Goal: Task Accomplishment & Management: Manage account settings

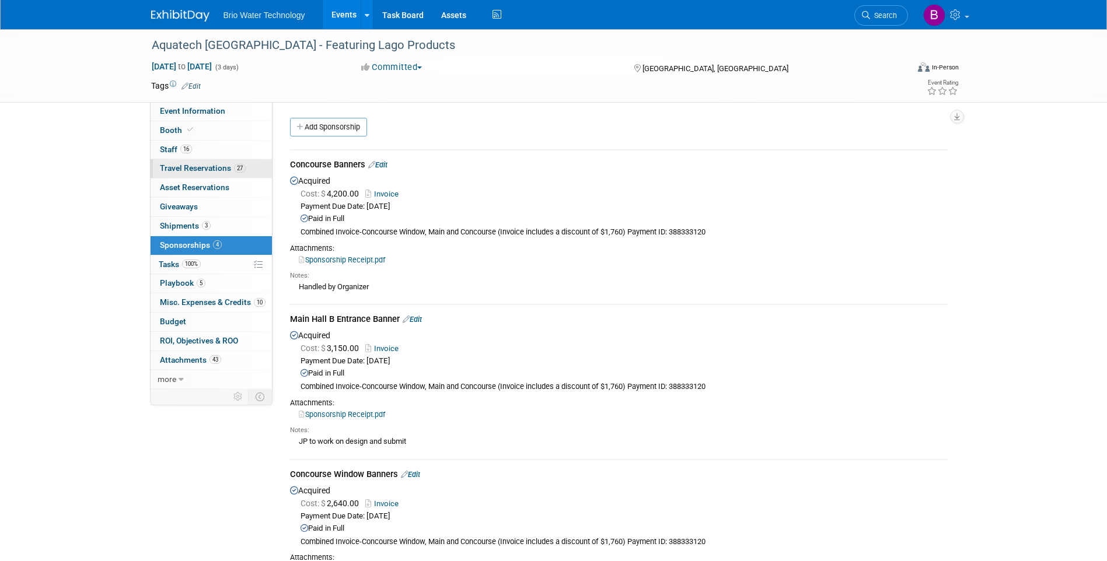
click at [177, 163] on link "27 Travel Reservations 27" at bounding box center [211, 168] width 121 height 19
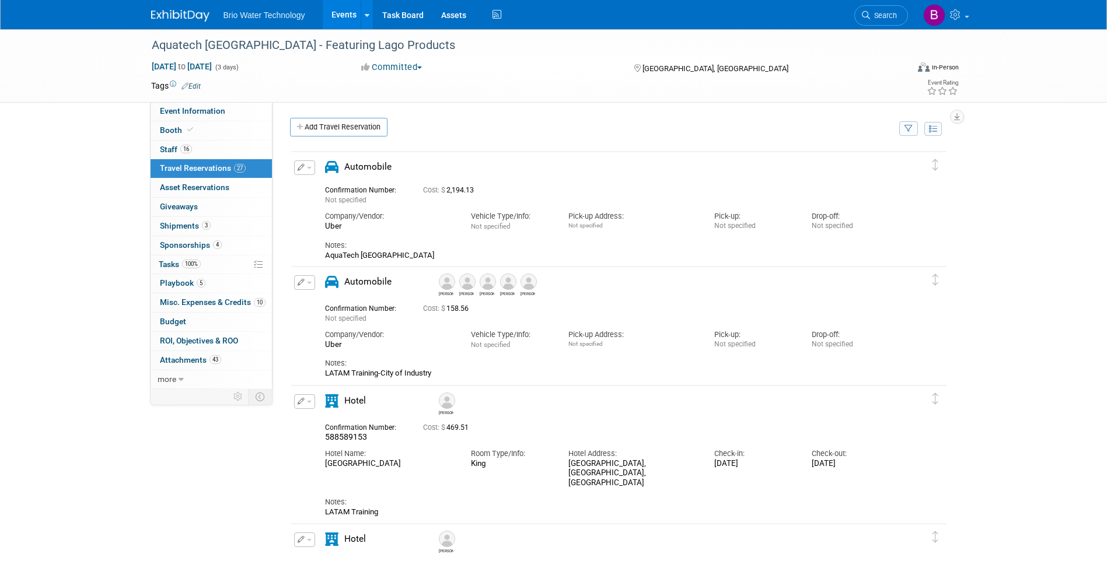
click at [310, 170] on button "button" at bounding box center [304, 167] width 21 height 15
click at [322, 187] on button "Edit Reservation" at bounding box center [344, 188] width 99 height 17
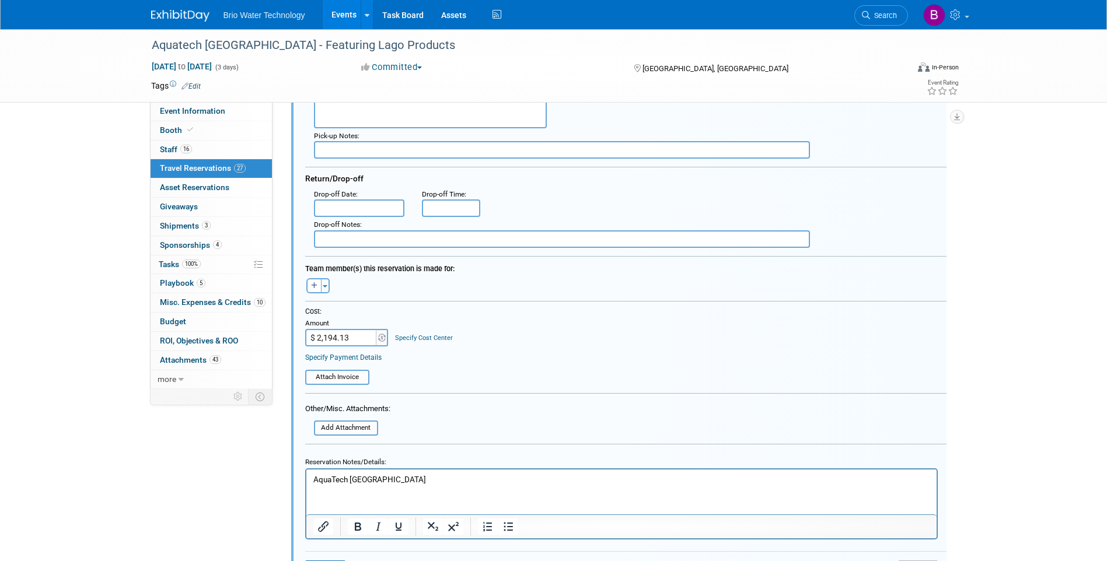
scroll to position [254, 0]
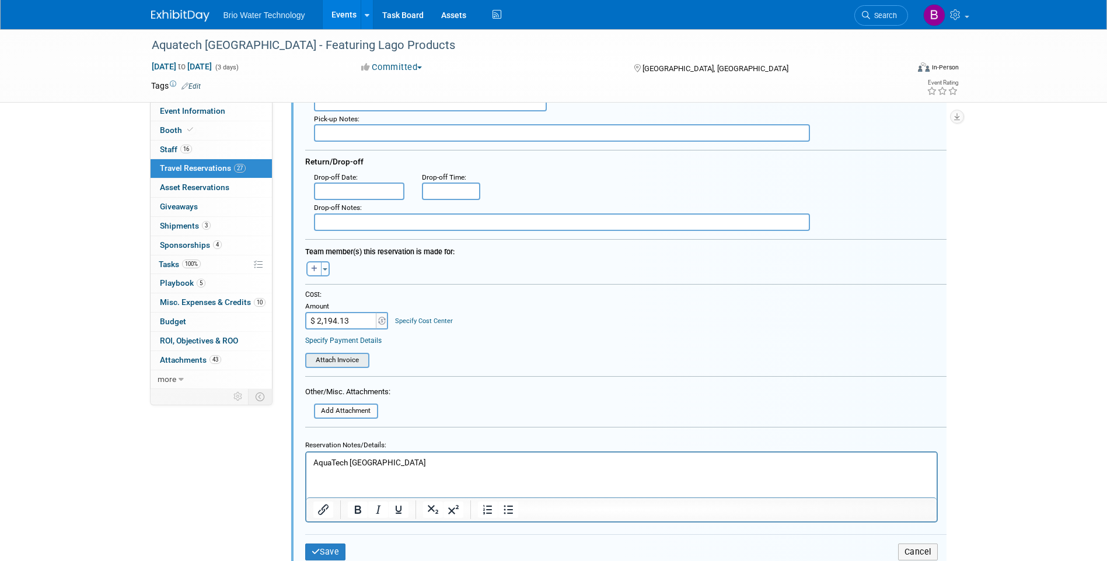
click at [329, 360] on input "file" at bounding box center [298, 360] width 139 height 13
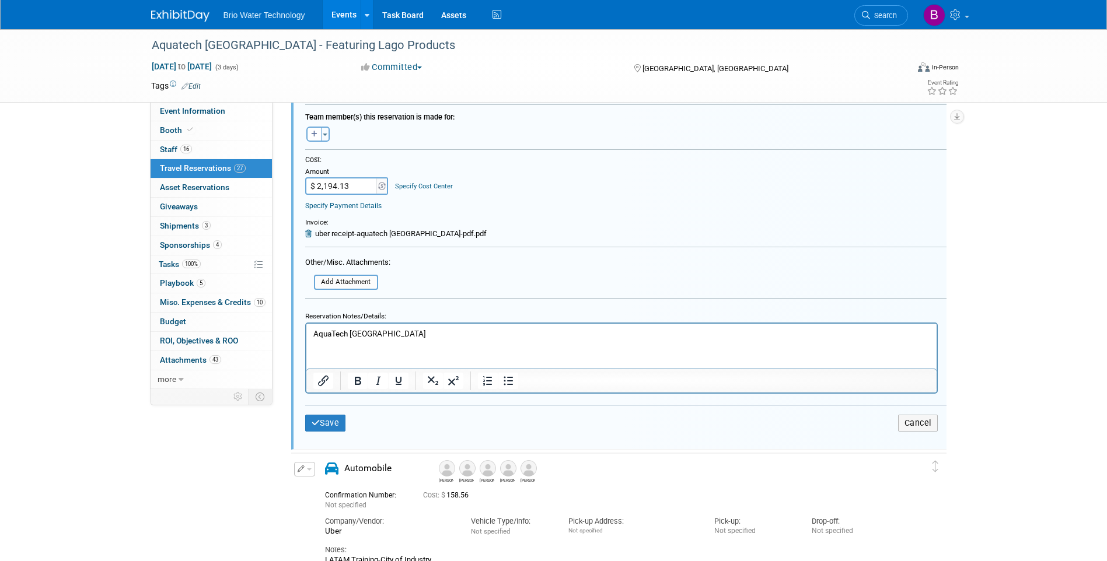
scroll to position [429, 0]
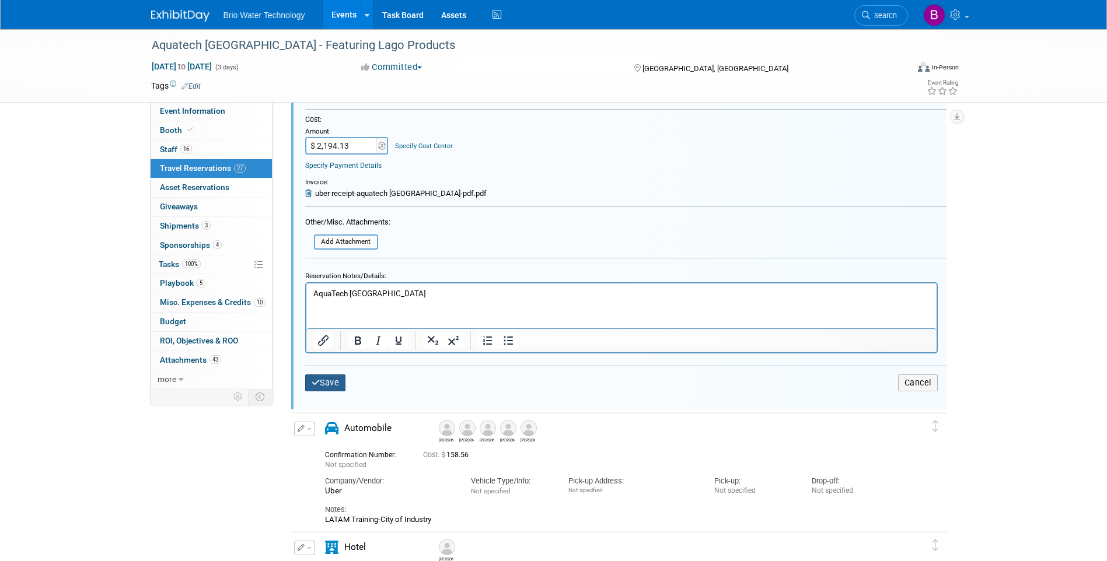
click at [332, 384] on button "Save" at bounding box center [325, 383] width 41 height 17
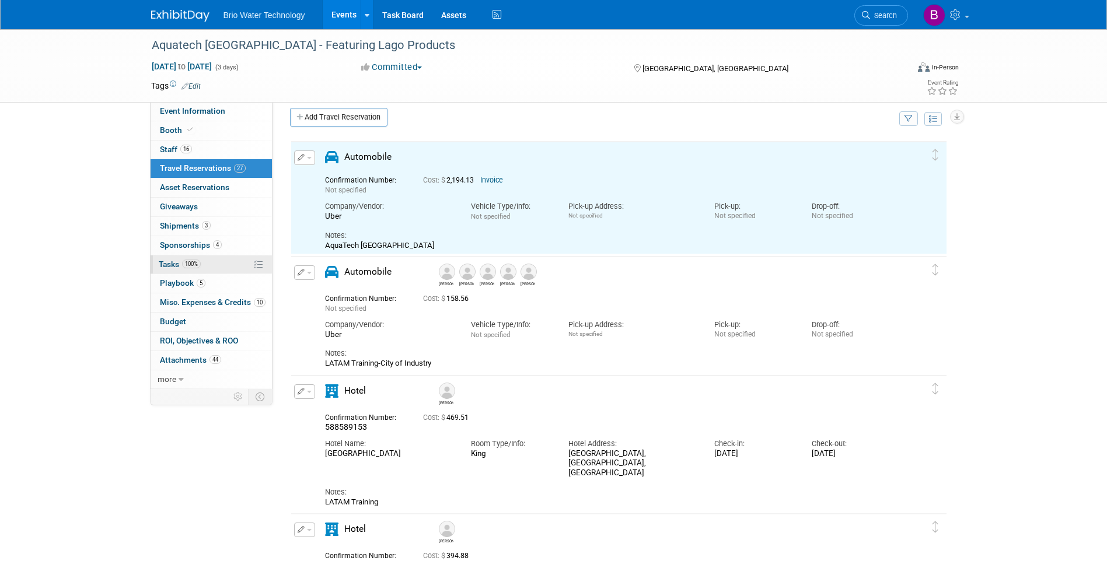
scroll to position [0, 0]
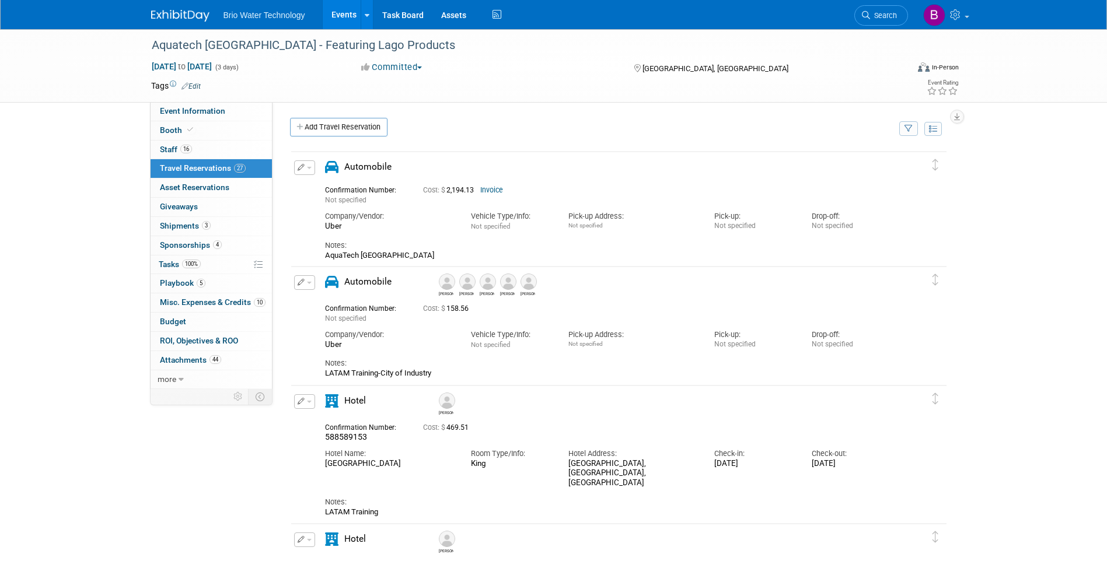
click at [307, 283] on span "button" at bounding box center [309, 283] width 5 height 2
click at [318, 298] on button "Edit Reservation" at bounding box center [344, 303] width 99 height 17
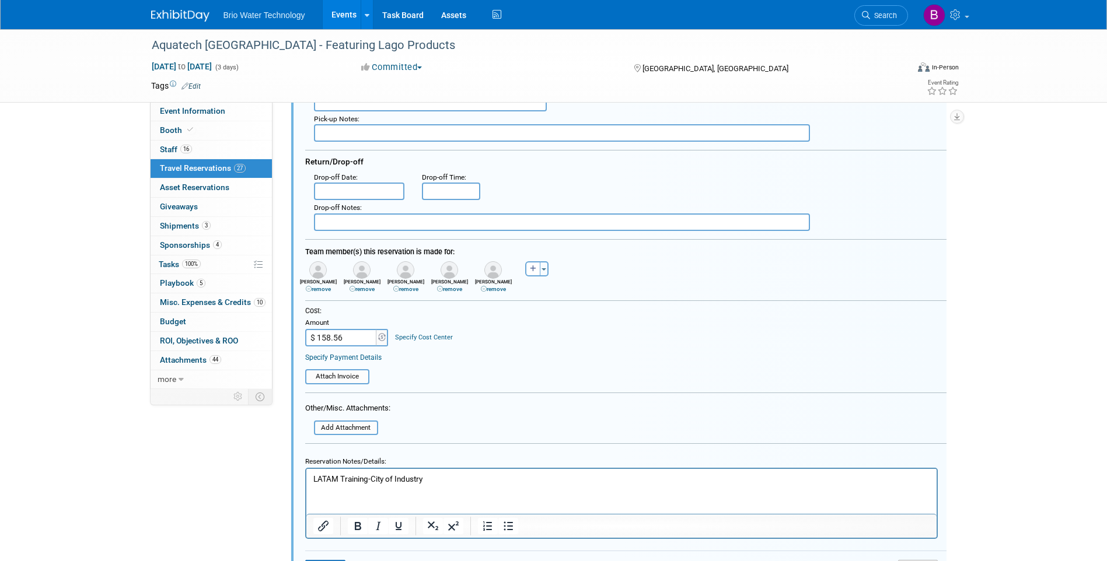
scroll to position [427, 0]
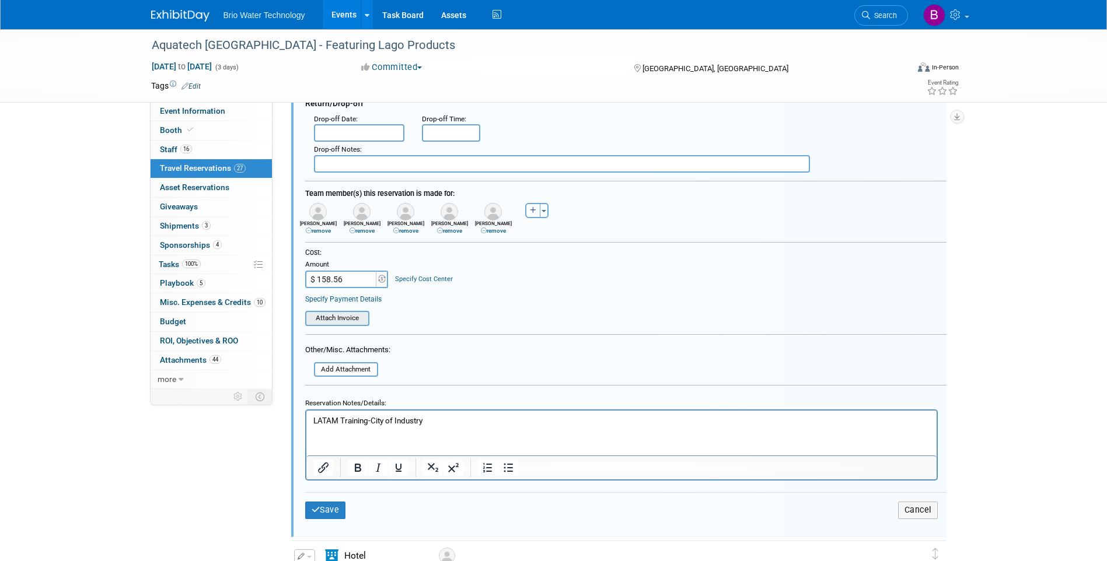
click at [353, 317] on input "file" at bounding box center [298, 318] width 139 height 13
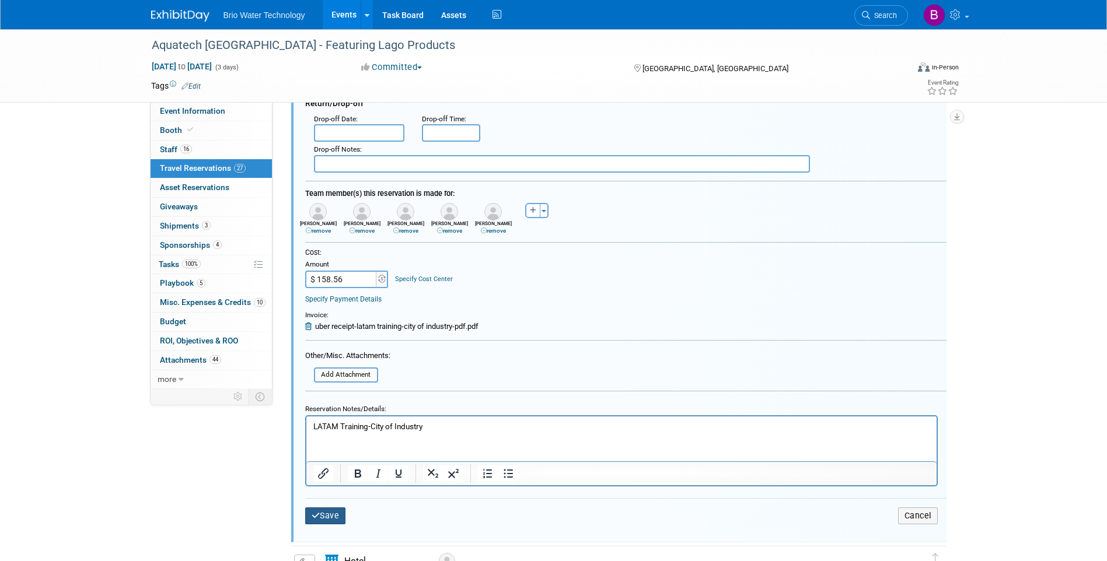
click at [337, 516] on button "Save" at bounding box center [325, 516] width 41 height 17
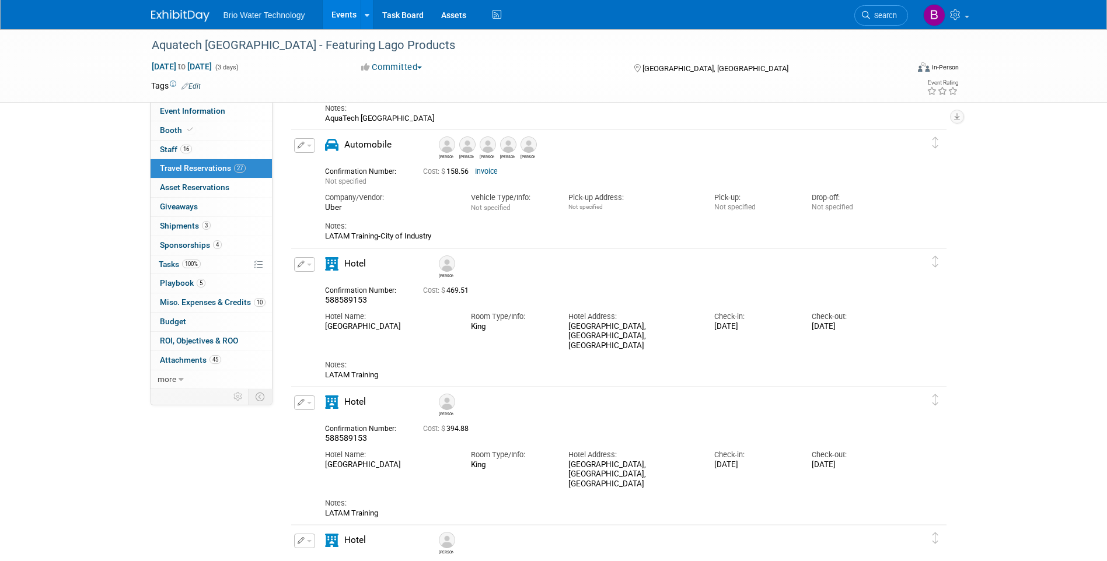
scroll to position [194, 0]
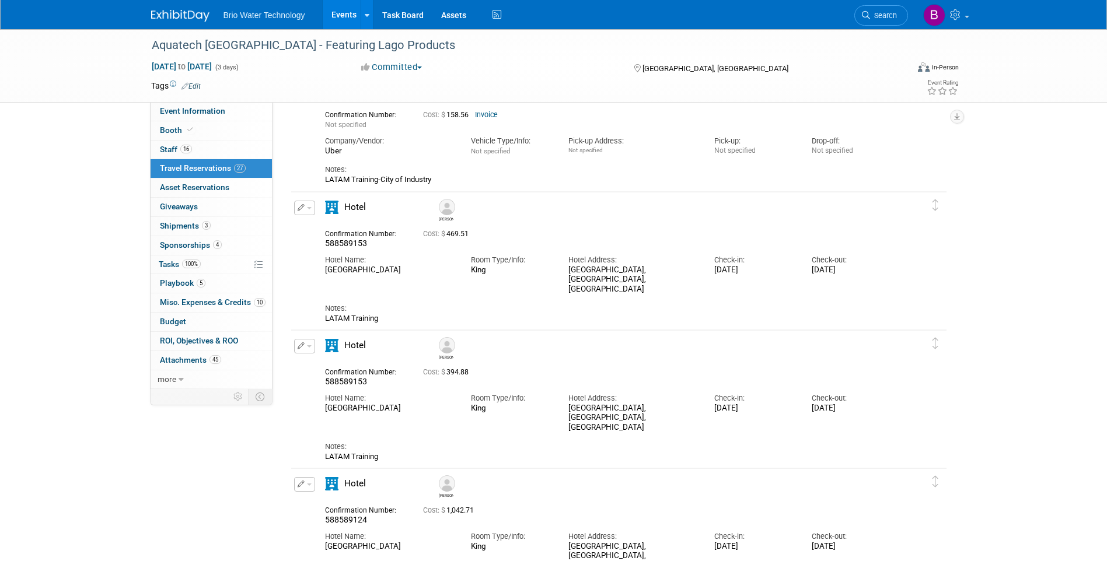
click at [307, 209] on span "button" at bounding box center [309, 208] width 5 height 2
click at [330, 226] on button "Edit Reservation" at bounding box center [344, 228] width 99 height 17
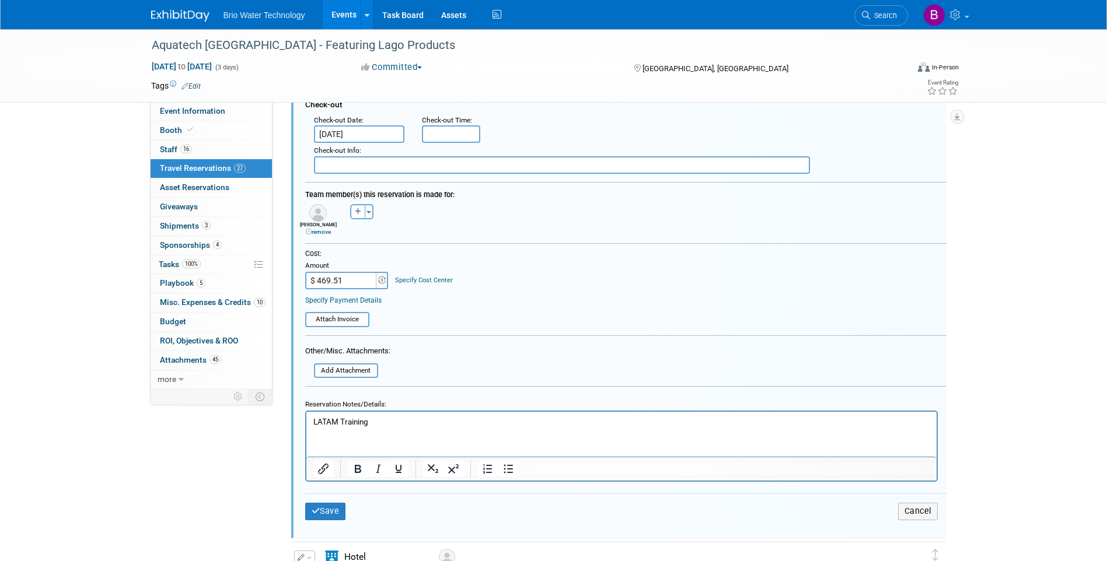
scroll to position [546, 0]
click at [345, 319] on input "file" at bounding box center [298, 318] width 139 height 13
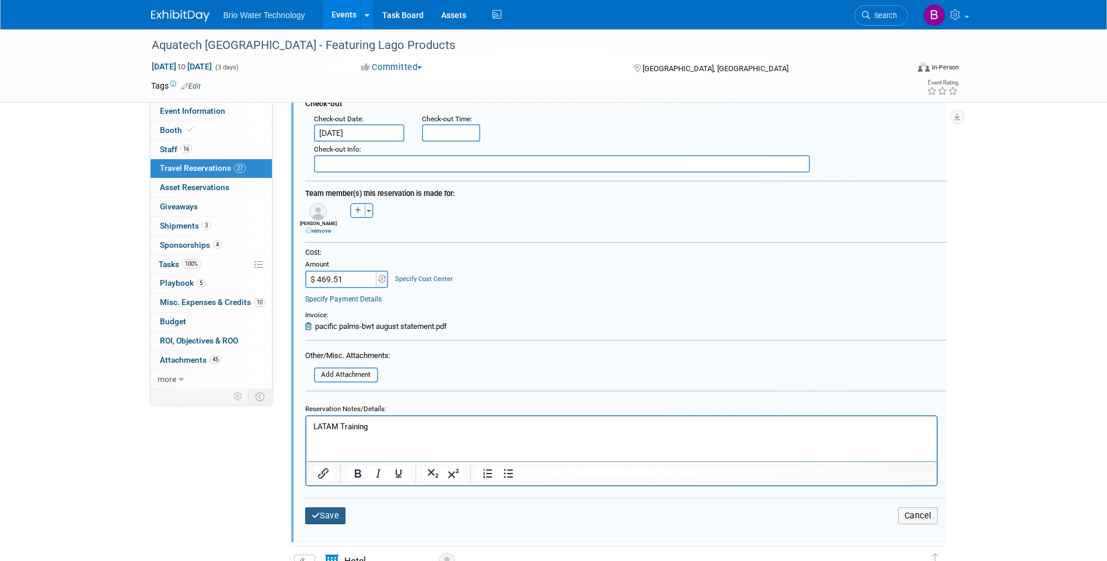
click at [337, 520] on button "Save" at bounding box center [325, 516] width 41 height 17
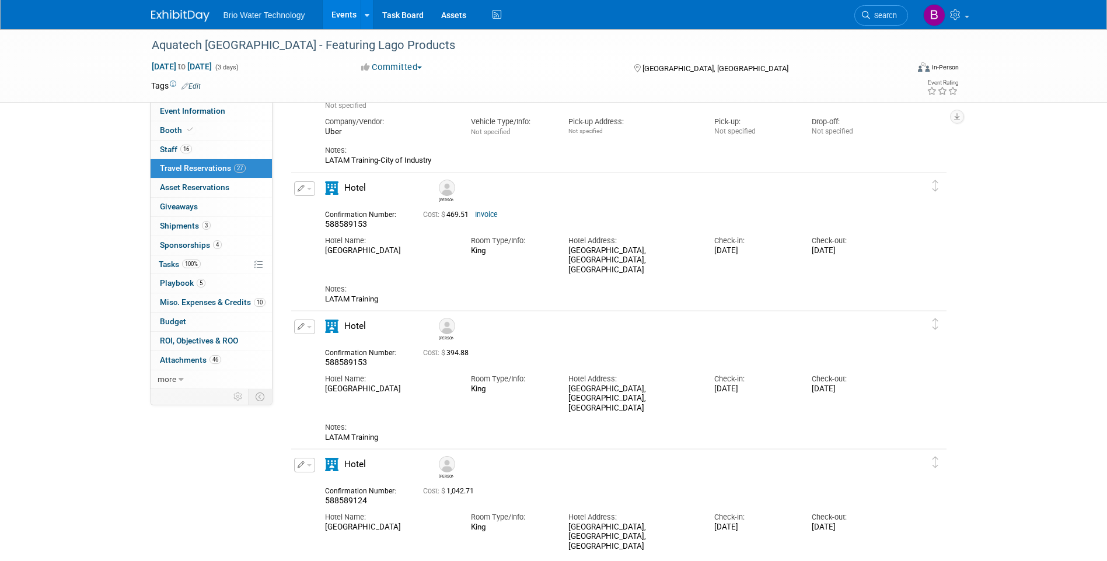
scroll to position [233, 0]
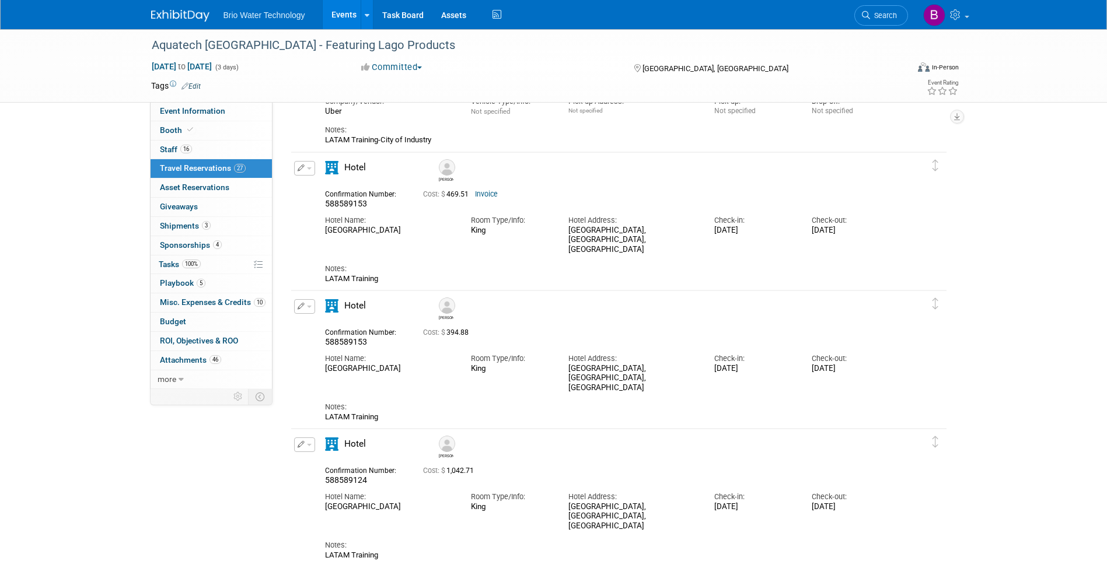
click at [307, 309] on button "button" at bounding box center [304, 306] width 21 height 15
click at [319, 326] on button "Edit Reservation" at bounding box center [344, 327] width 99 height 17
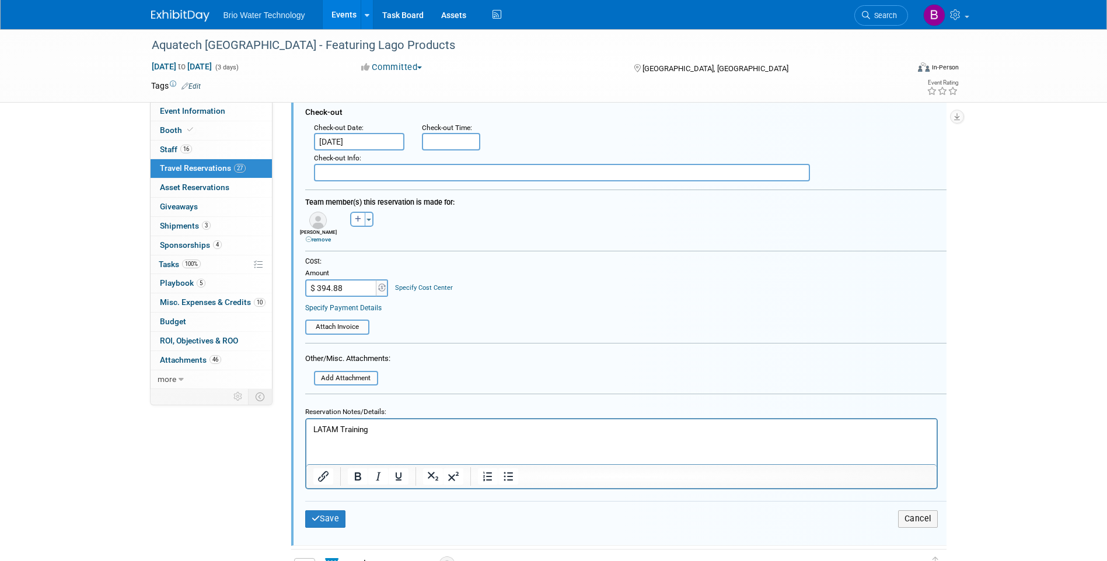
scroll to position [684, 0]
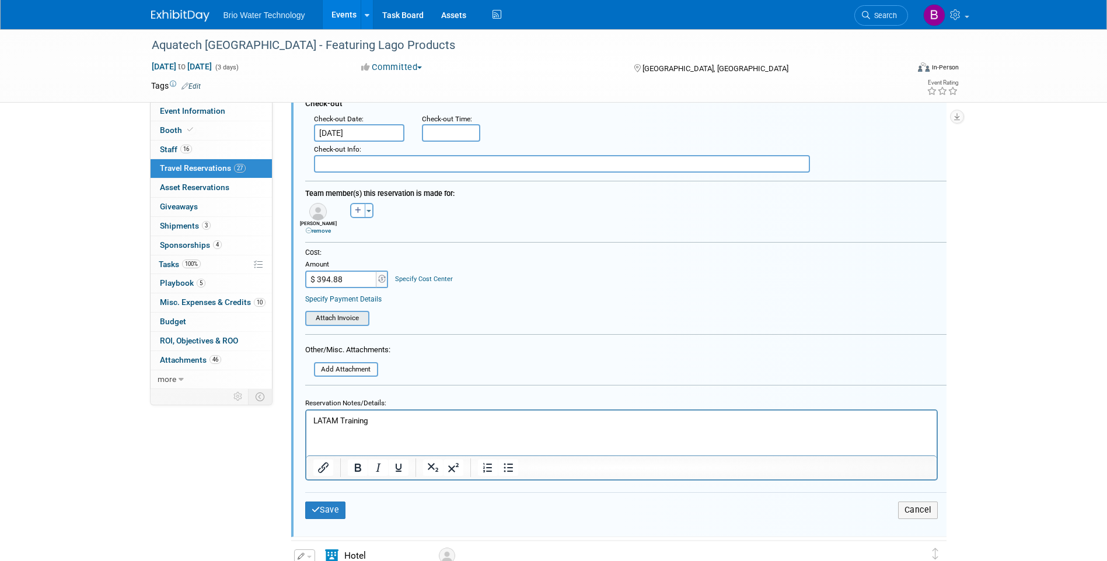
click at [348, 320] on input "file" at bounding box center [298, 318] width 139 height 13
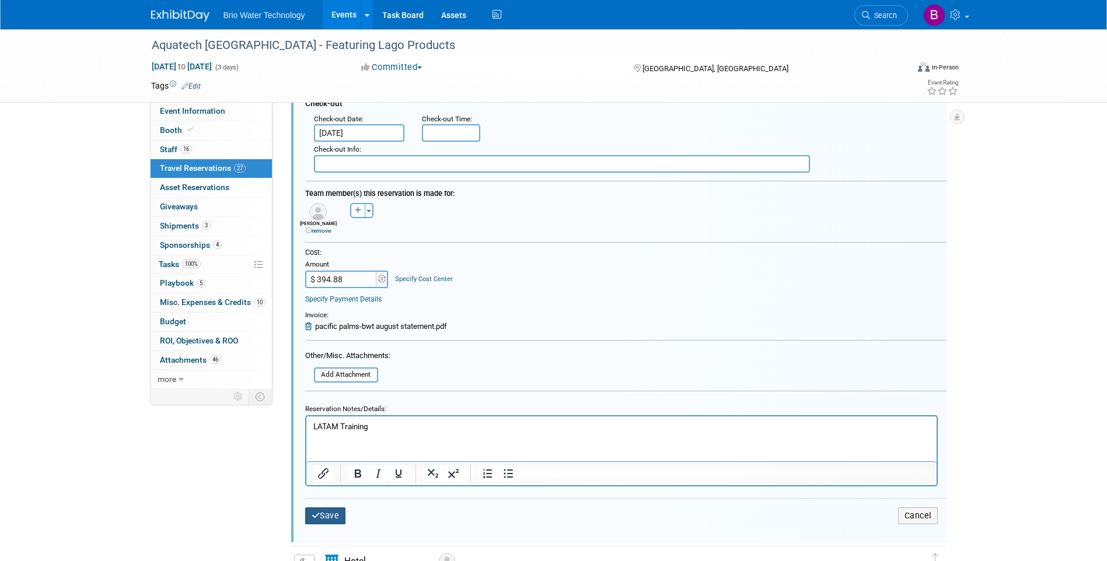
click at [328, 519] on button "Save" at bounding box center [325, 516] width 41 height 17
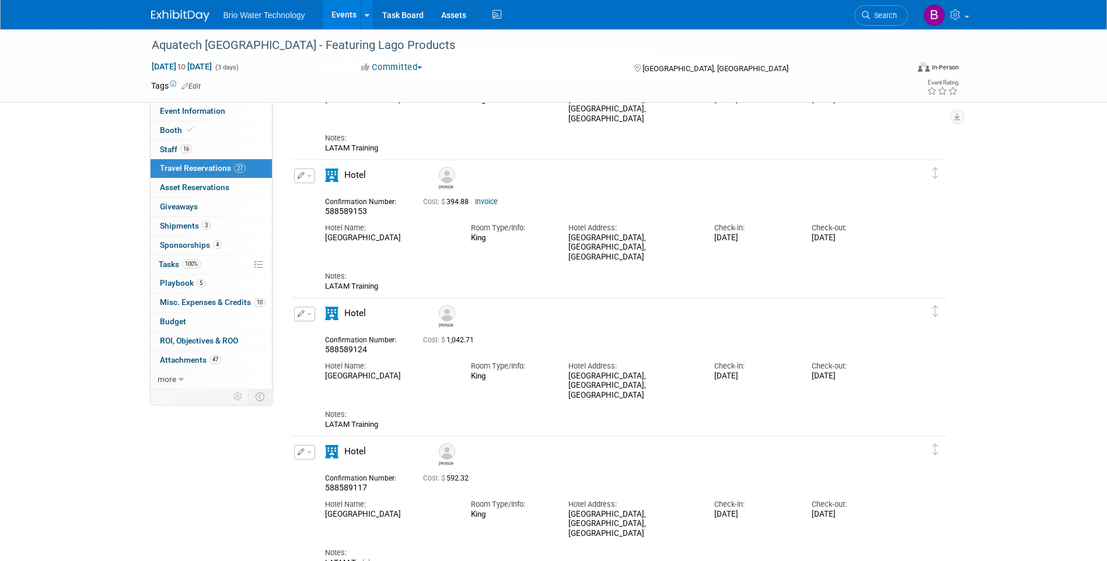
scroll to position [393, 0]
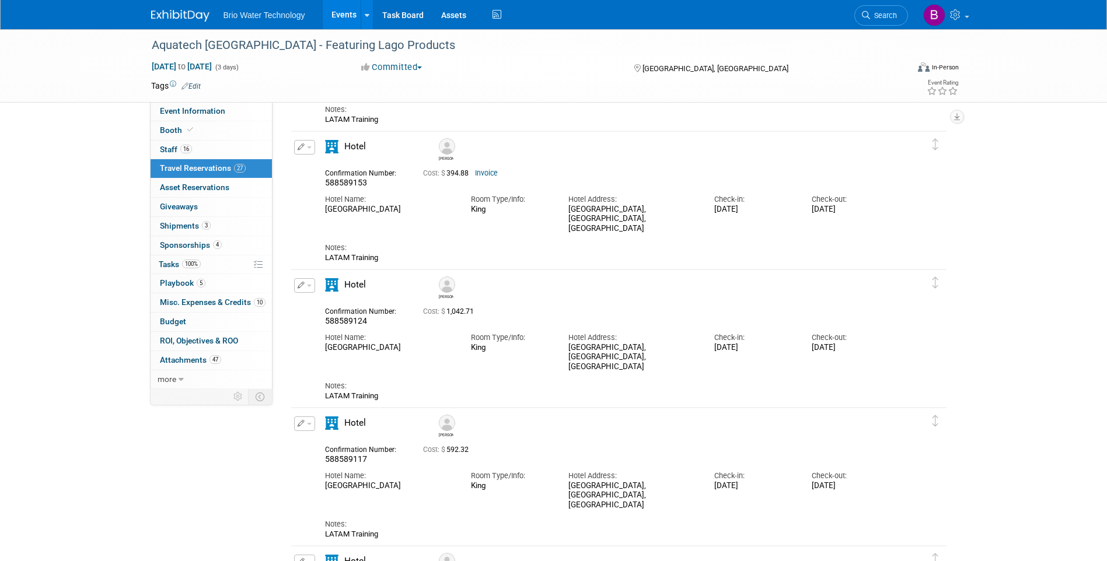
click at [310, 290] on button "button" at bounding box center [304, 285] width 21 height 15
click at [334, 306] on button "Edit Reservation" at bounding box center [344, 306] width 99 height 17
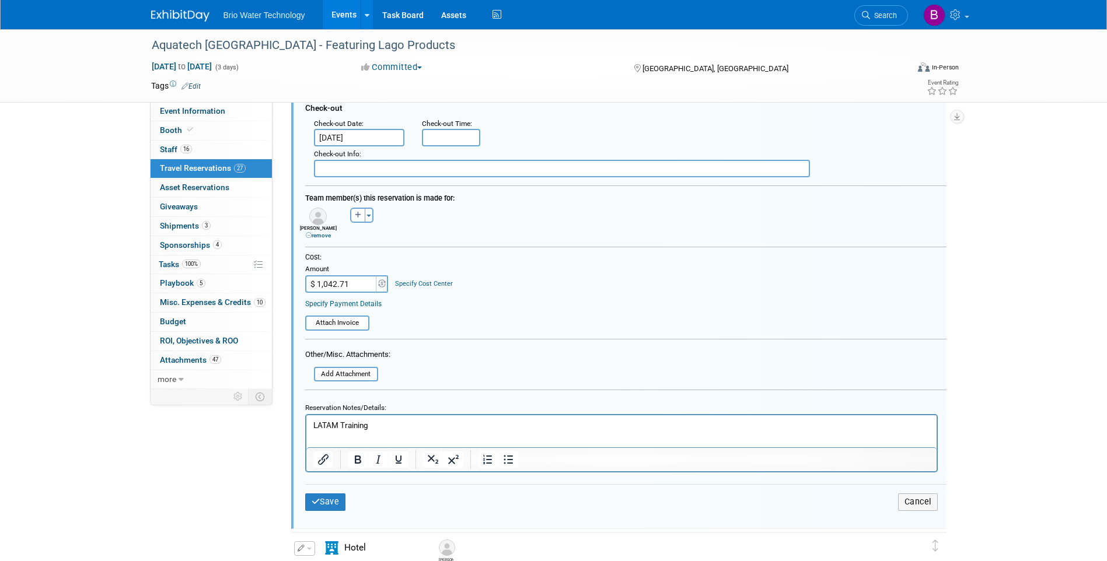
scroll to position [823, 0]
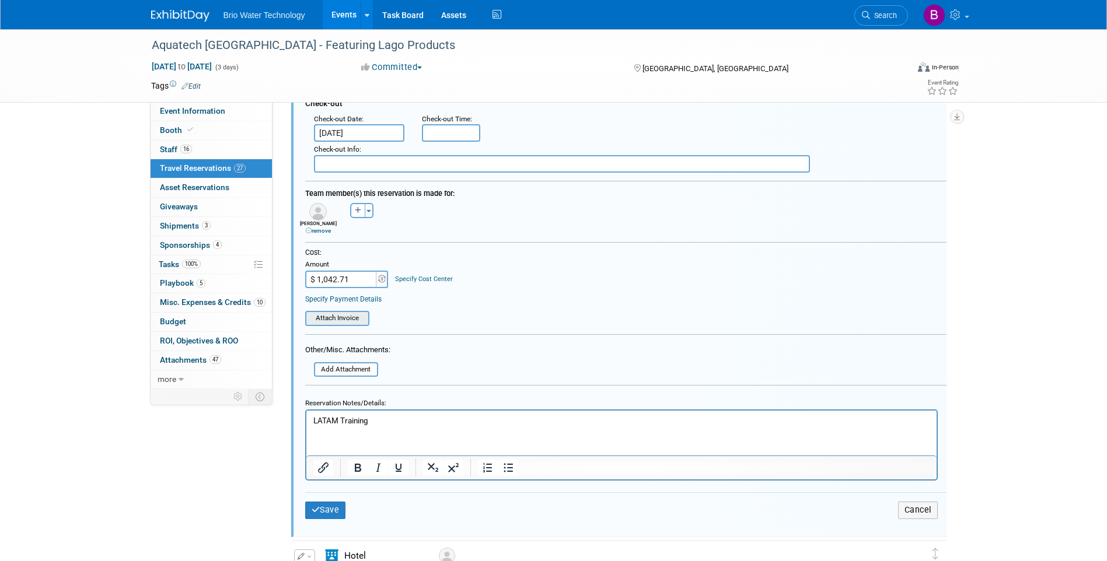
click at [321, 318] on input "file" at bounding box center [298, 318] width 139 height 13
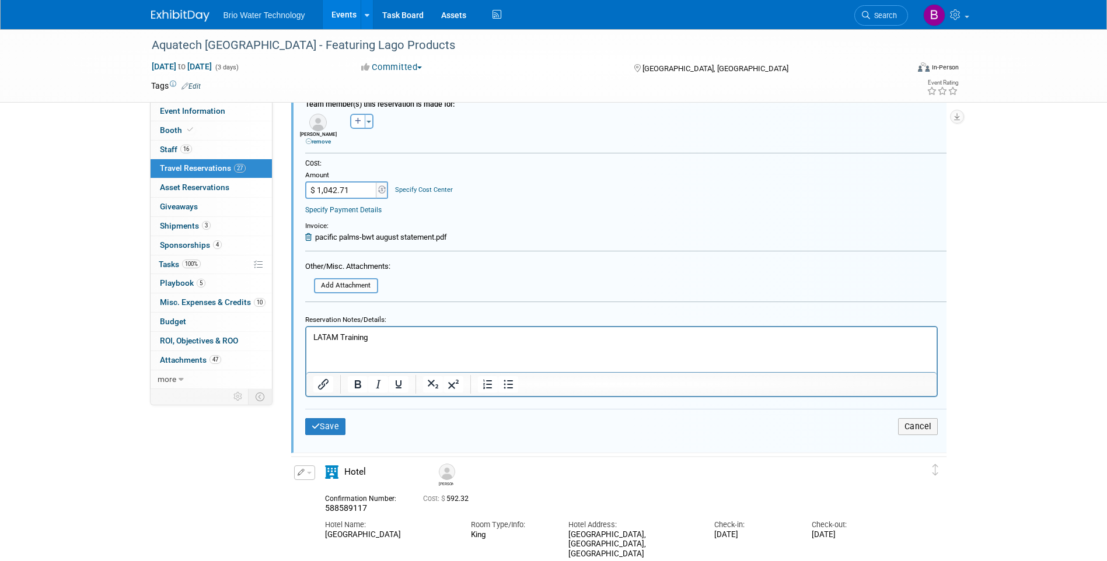
scroll to position [939, 0]
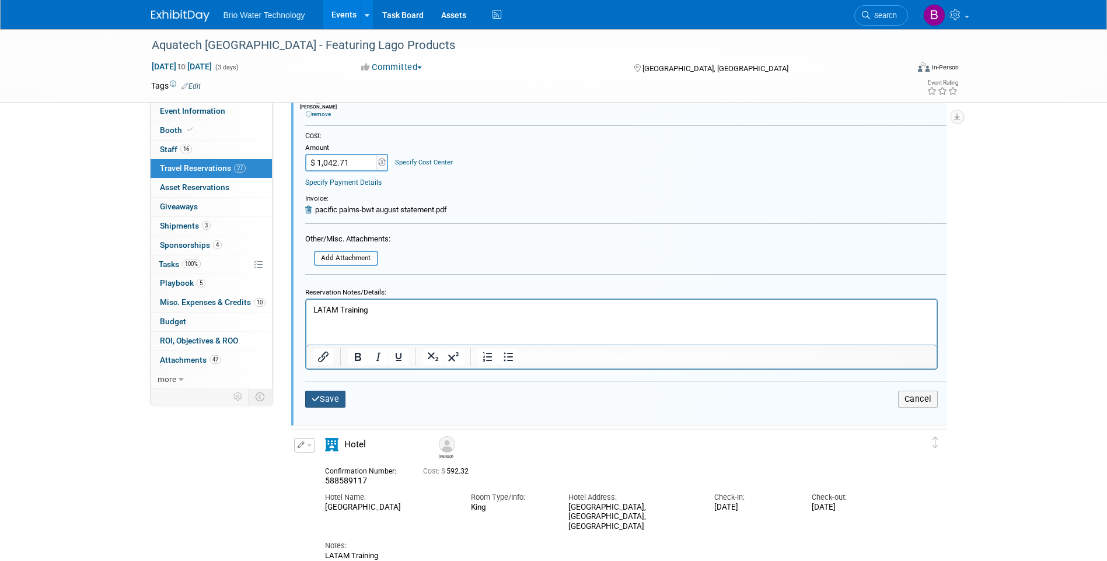
click at [333, 402] on button "Save" at bounding box center [325, 399] width 41 height 17
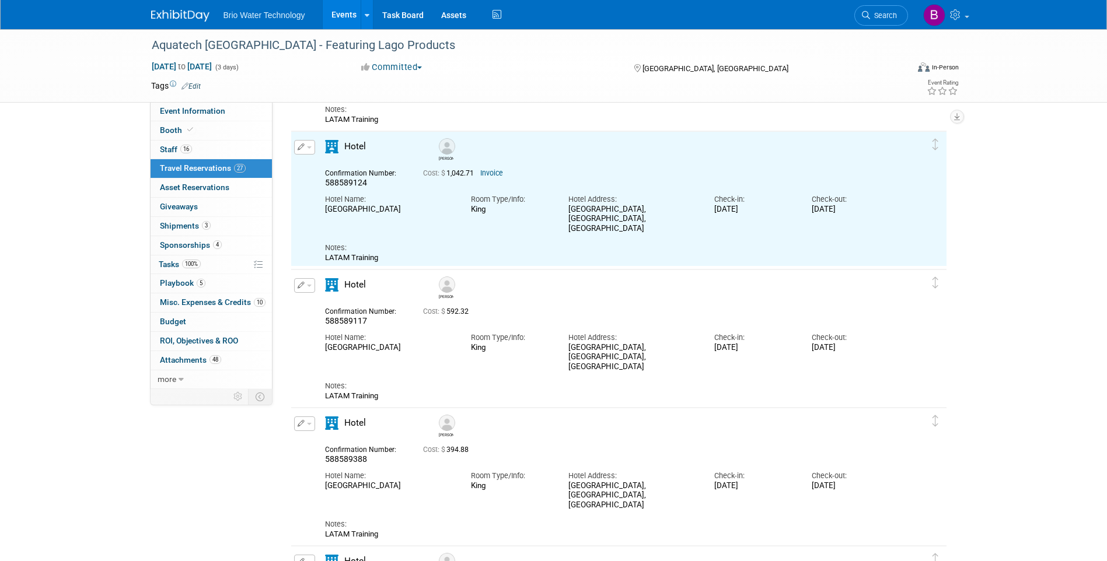
scroll to position [0, 0]
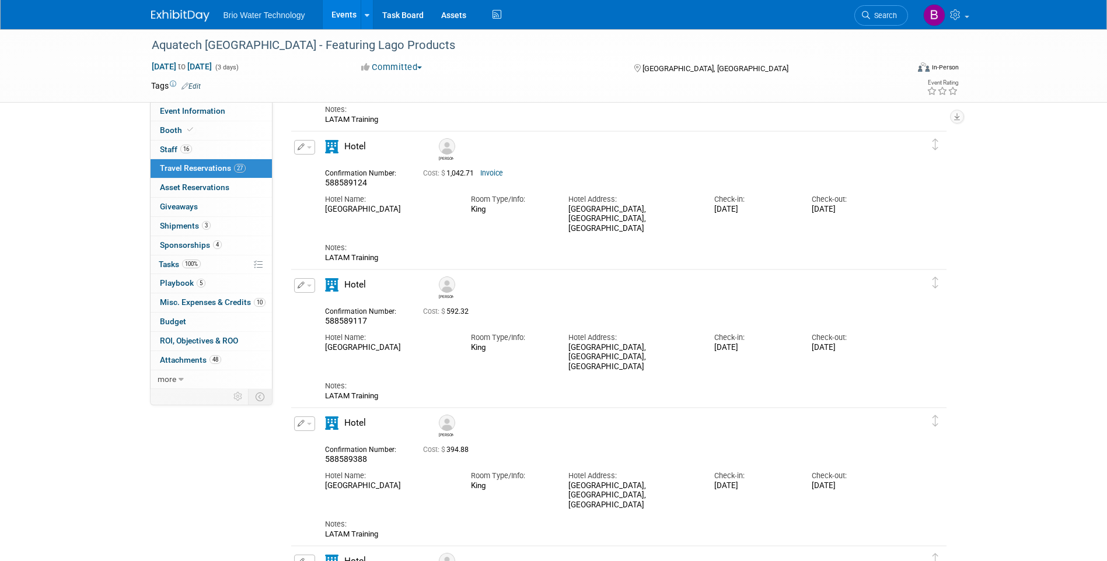
click at [303, 291] on button "button" at bounding box center [304, 285] width 21 height 15
click at [321, 307] on button "Edit Reservation" at bounding box center [344, 306] width 99 height 17
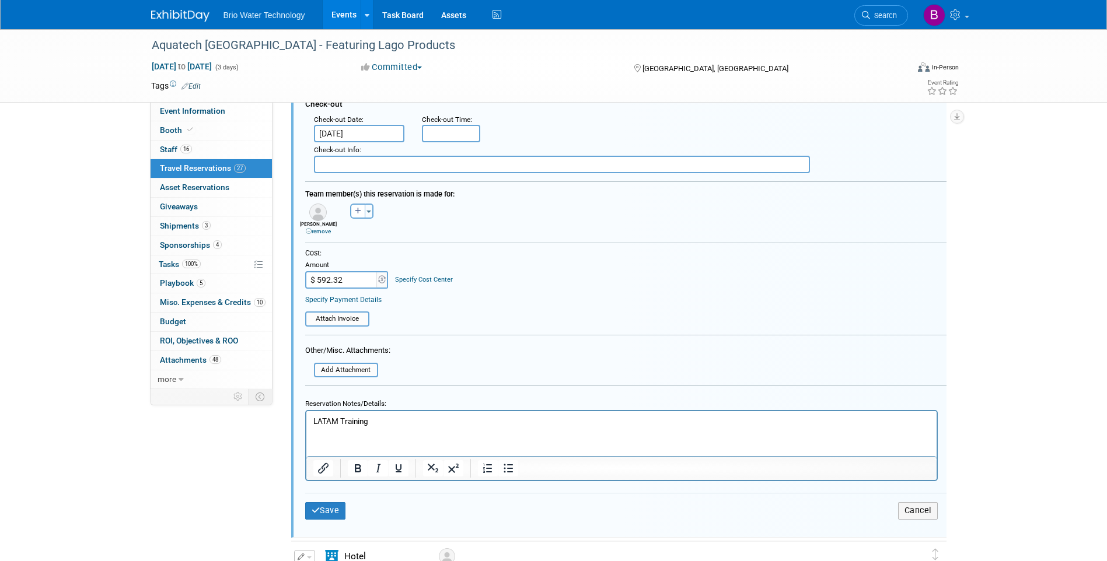
scroll to position [961, 0]
click at [358, 321] on input "file" at bounding box center [298, 318] width 139 height 13
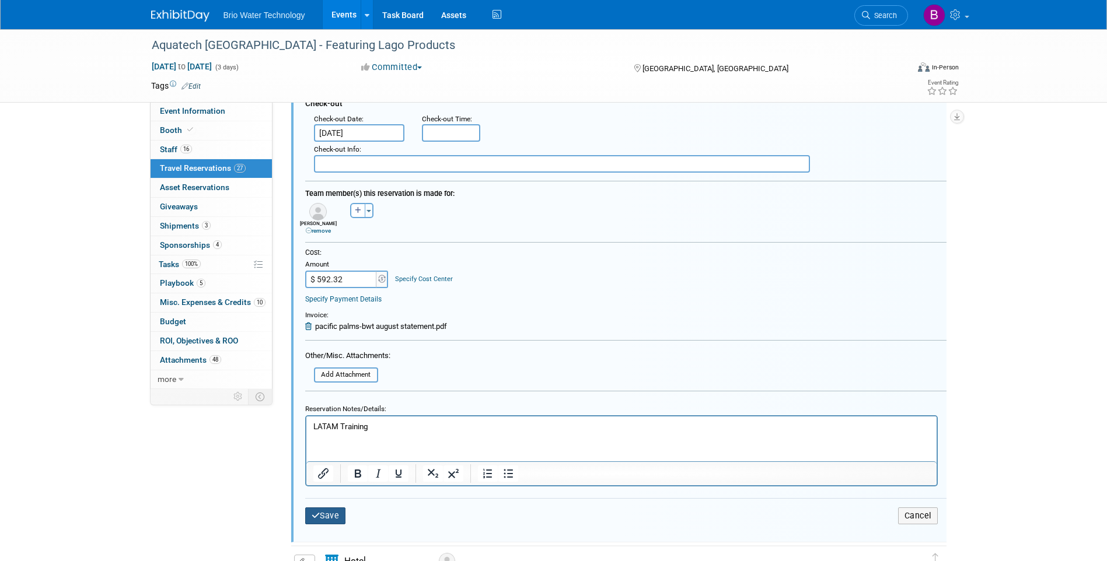
click at [325, 519] on button "Save" at bounding box center [325, 516] width 41 height 17
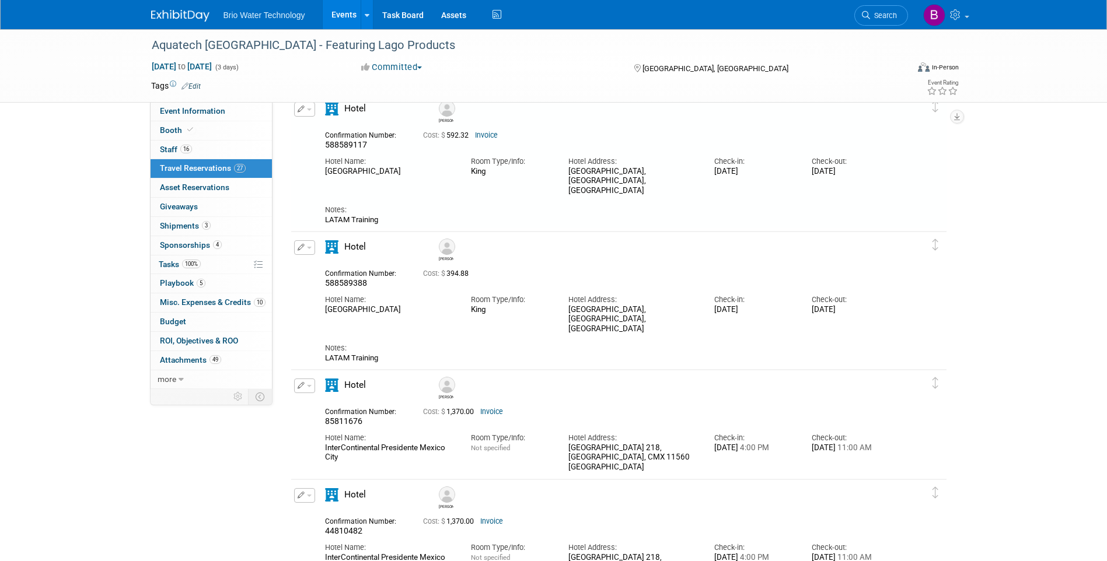
scroll to position [728, 0]
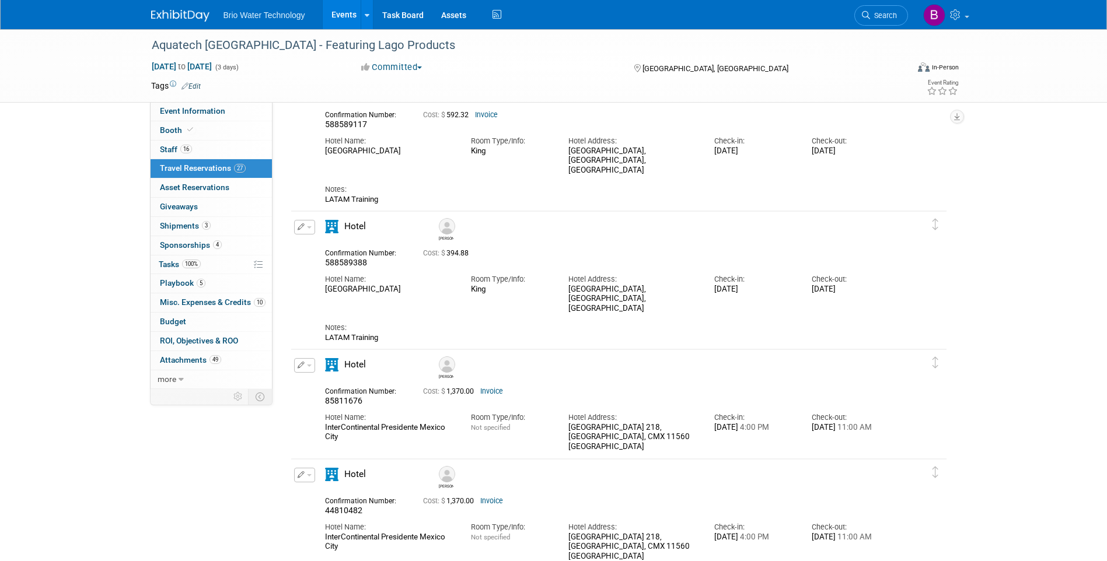
click at [307, 233] on button "button" at bounding box center [304, 227] width 21 height 15
click at [324, 250] on button "Edit Reservation" at bounding box center [344, 247] width 99 height 17
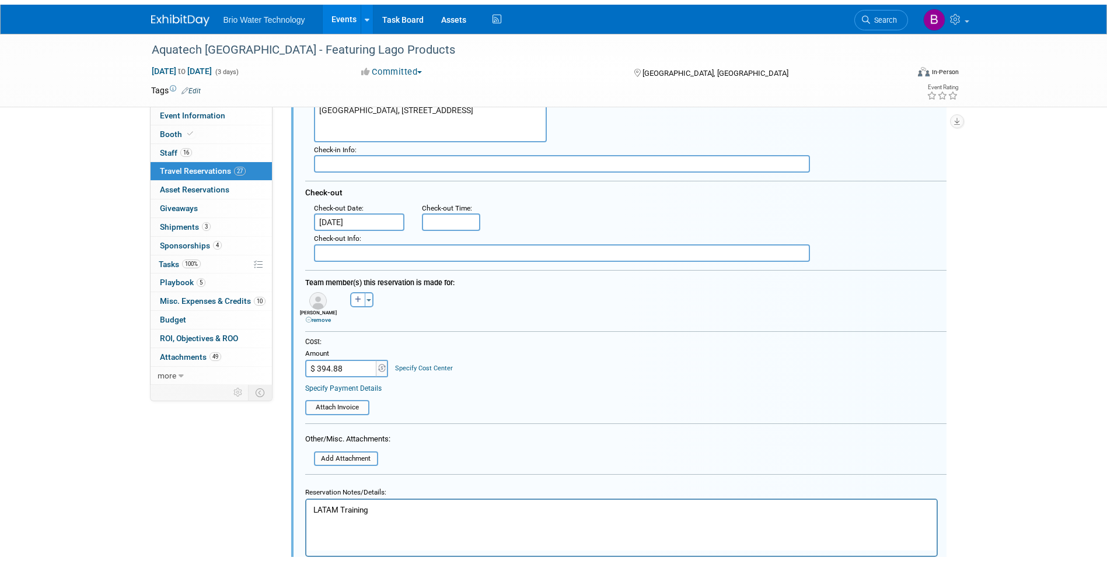
scroll to position [1041, 0]
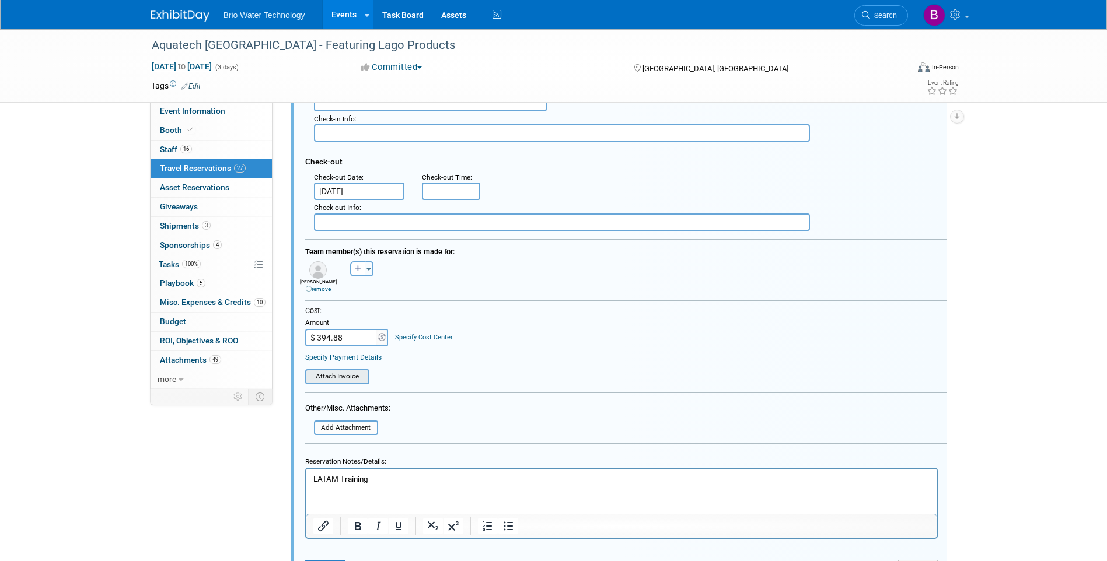
click at [349, 379] on input "file" at bounding box center [298, 376] width 139 height 13
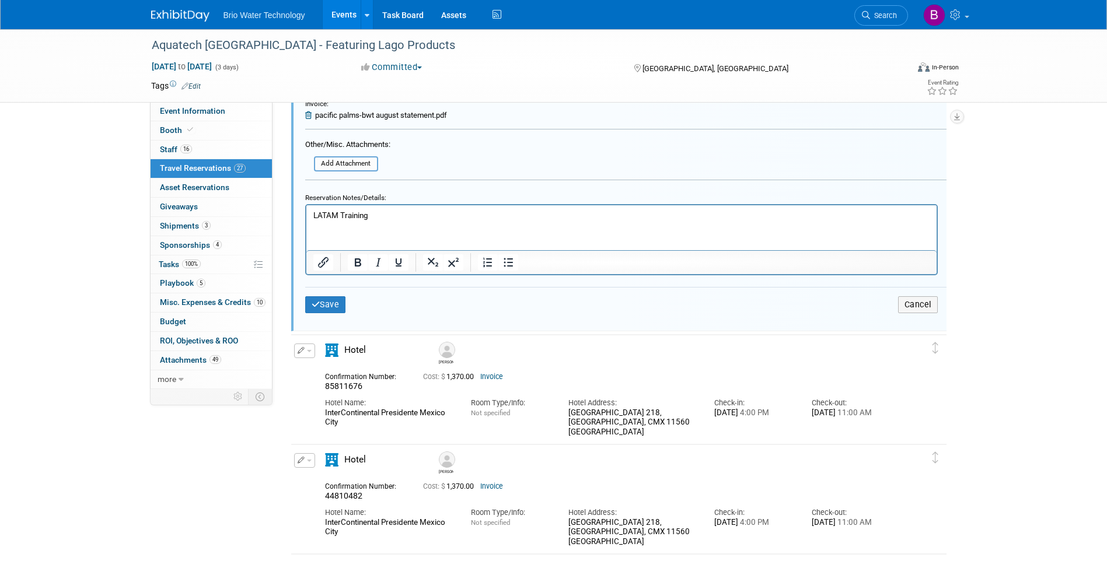
scroll to position [1333, 0]
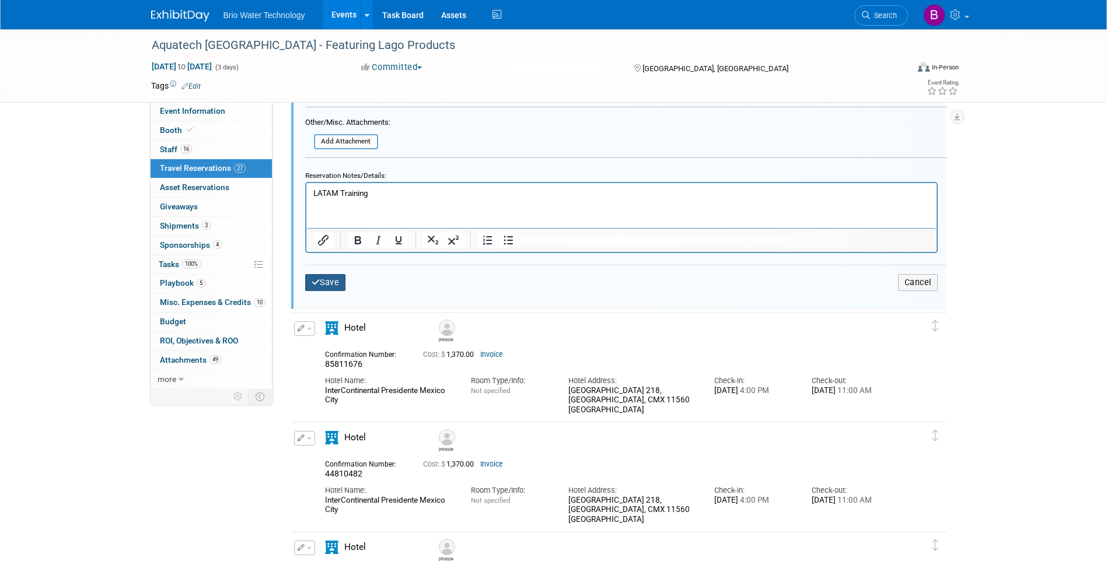
click at [314, 278] on button "Save" at bounding box center [325, 282] width 41 height 17
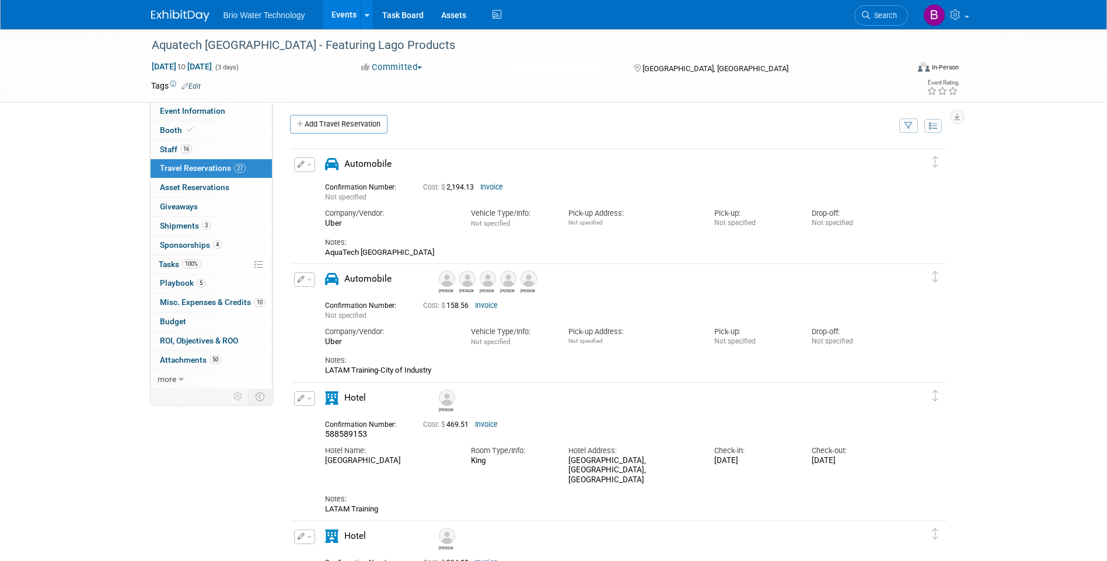
scroll to position [0, 0]
click at [171, 142] on link "16 Staff 16" at bounding box center [211, 150] width 121 height 19
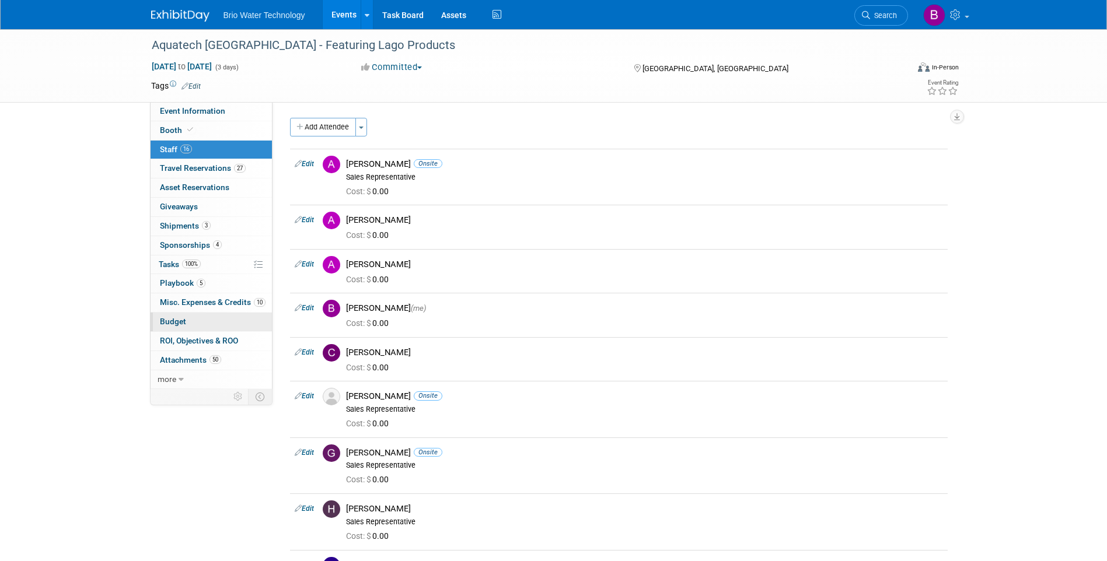
click at [179, 318] on span "Budget" at bounding box center [173, 321] width 26 height 9
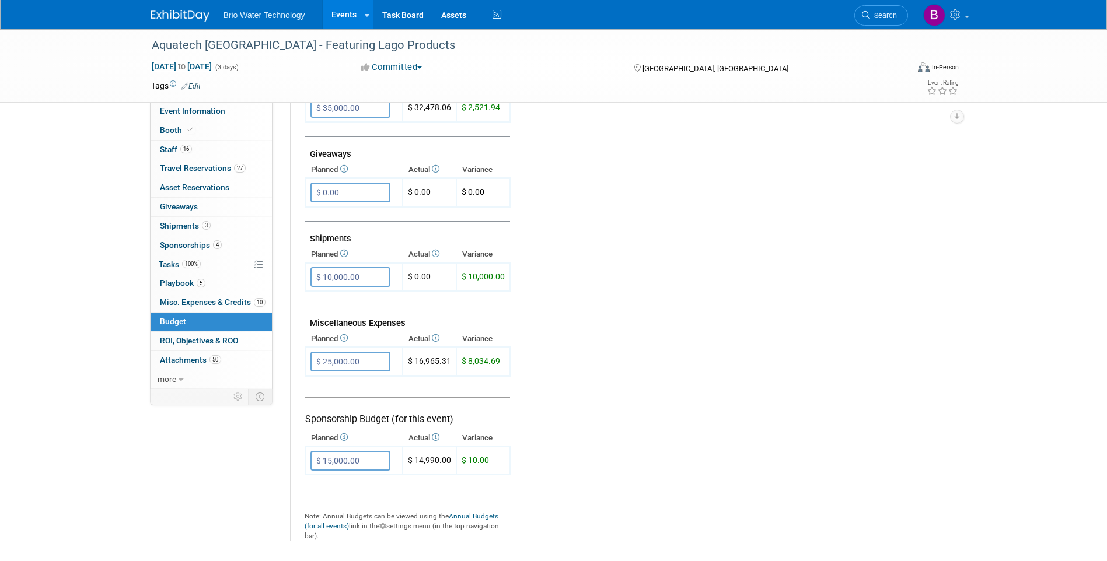
scroll to position [583, 0]
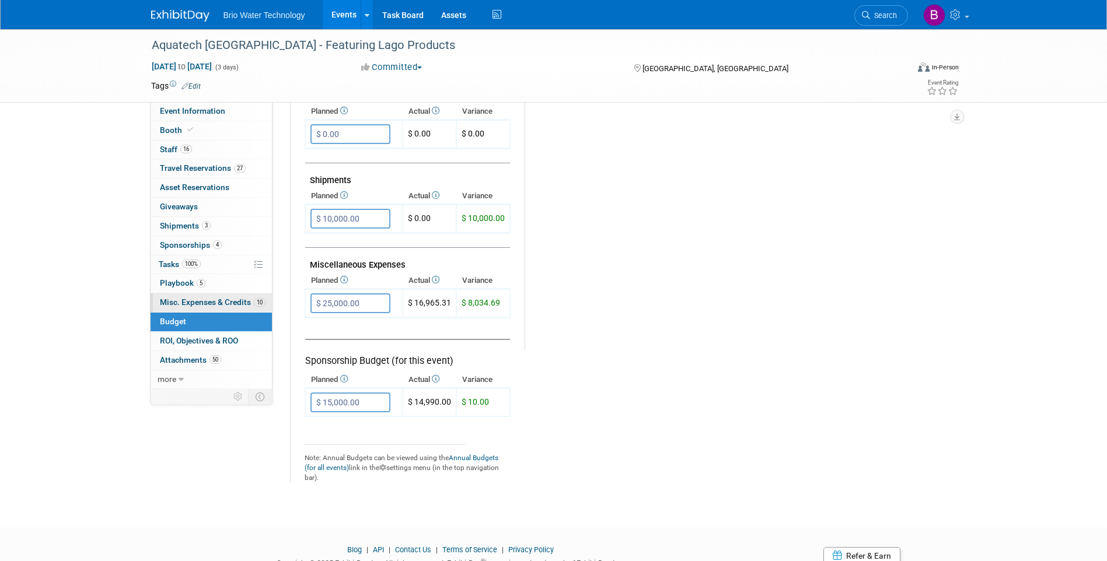
click at [185, 296] on link "10 Misc. Expenses & Credits 10" at bounding box center [211, 302] width 121 height 19
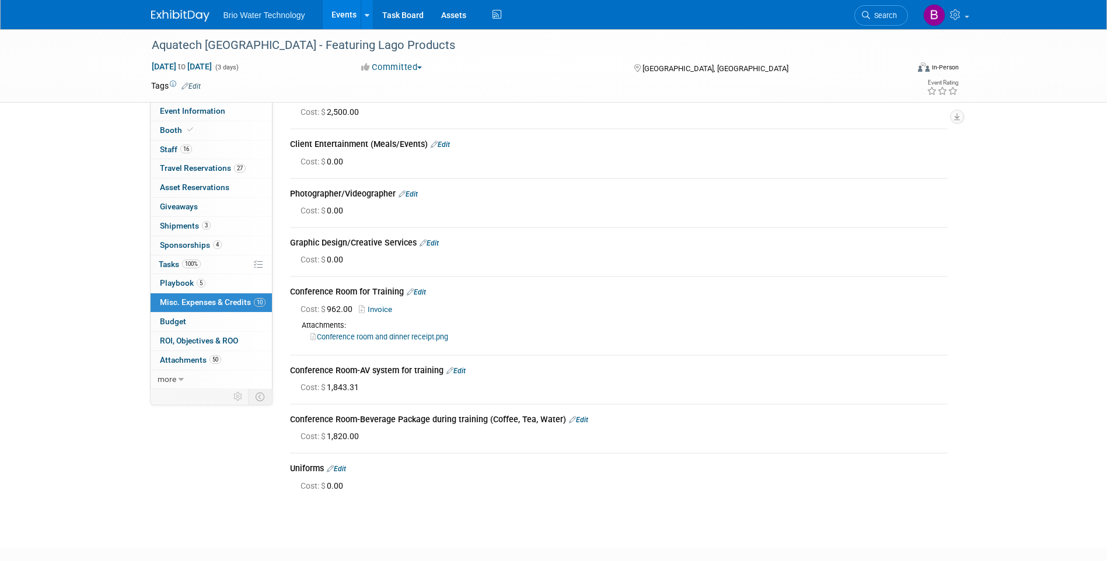
scroll to position [61, 0]
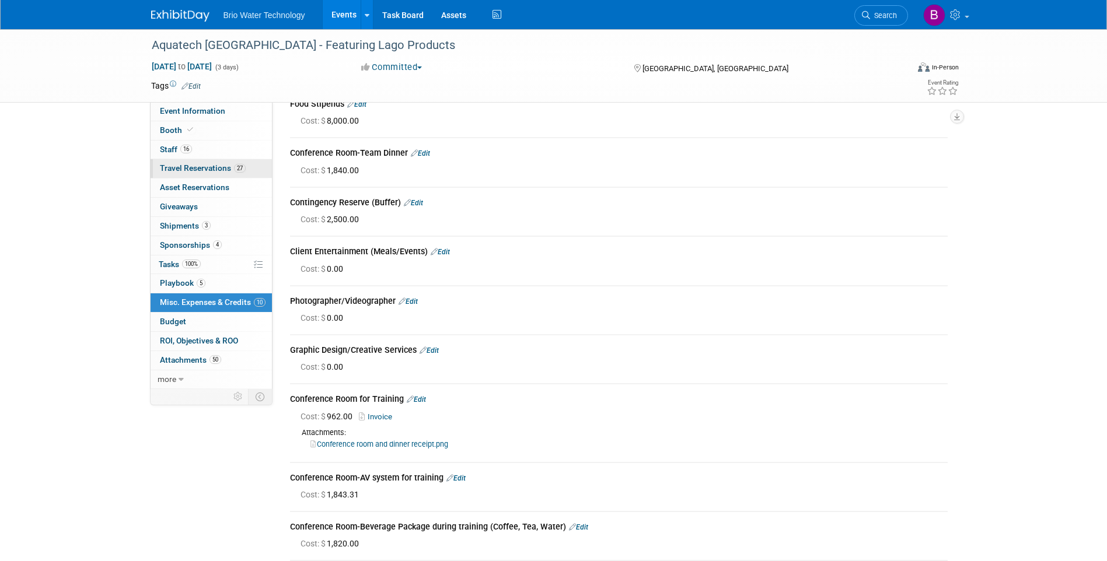
click at [192, 165] on span "Travel Reservations 27" at bounding box center [203, 167] width 86 height 9
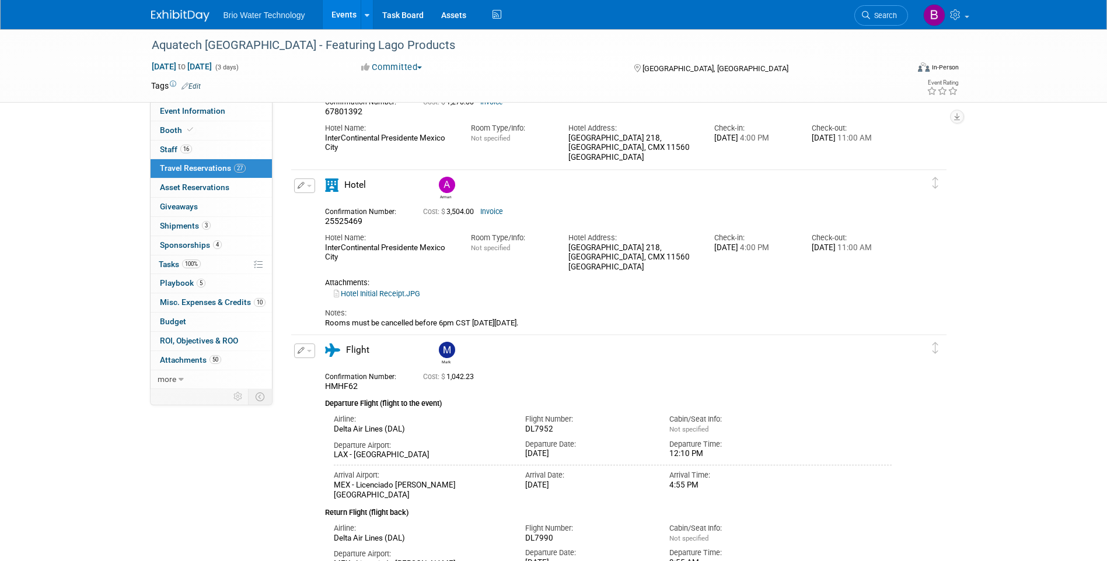
scroll to position [2334, 0]
click at [307, 187] on span "button" at bounding box center [309, 185] width 5 height 2
click at [319, 205] on button "Edit Reservation" at bounding box center [344, 205] width 99 height 17
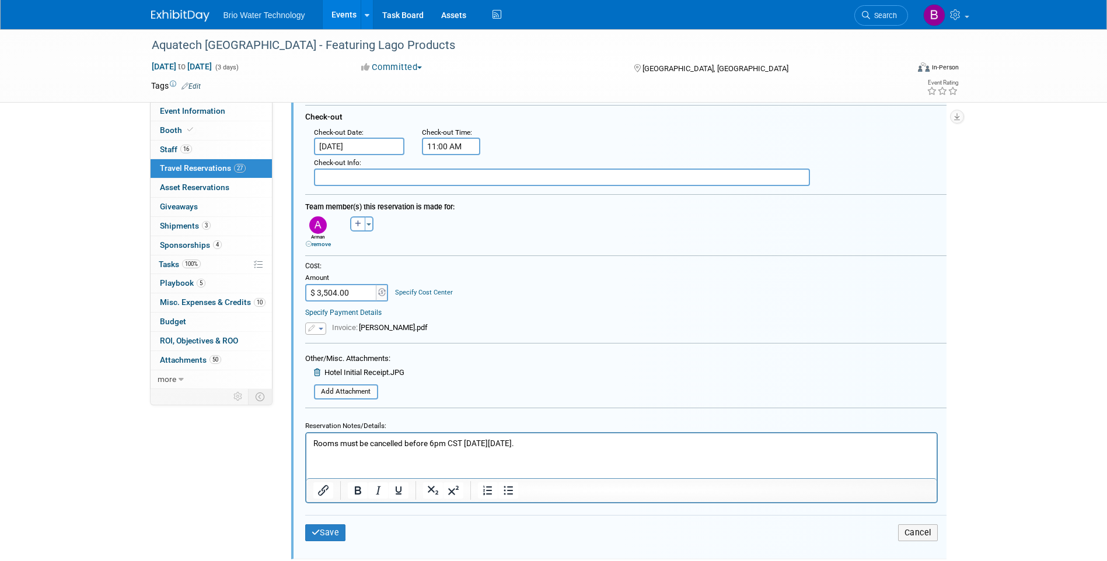
scroll to position [2663, 0]
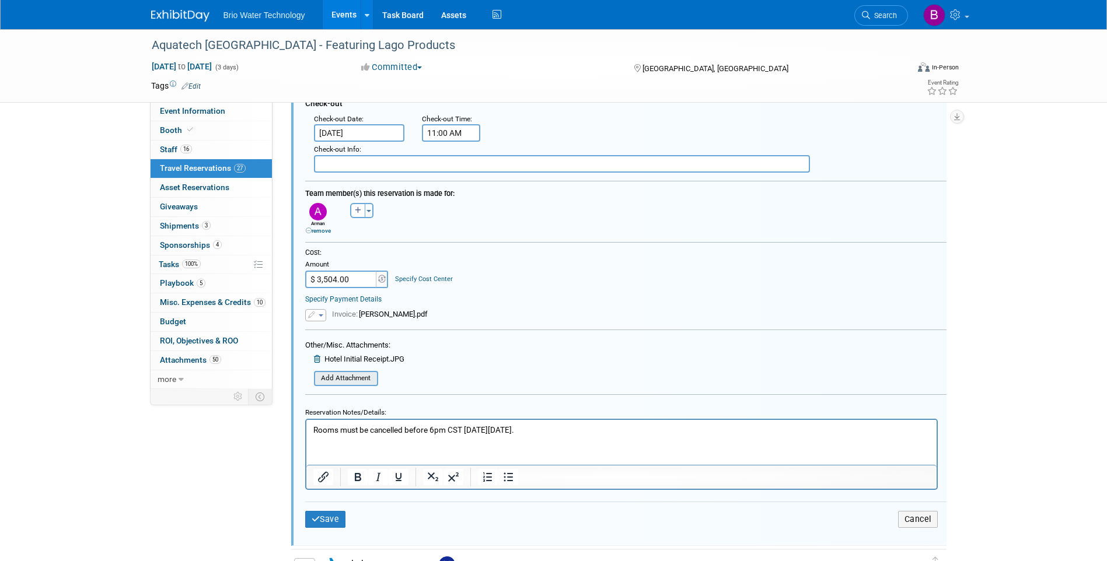
click at [354, 376] on input "file" at bounding box center [307, 378] width 139 height 13
click at [338, 379] on input "file" at bounding box center [307, 378] width 139 height 13
click at [345, 380] on input "file" at bounding box center [307, 378] width 139 height 13
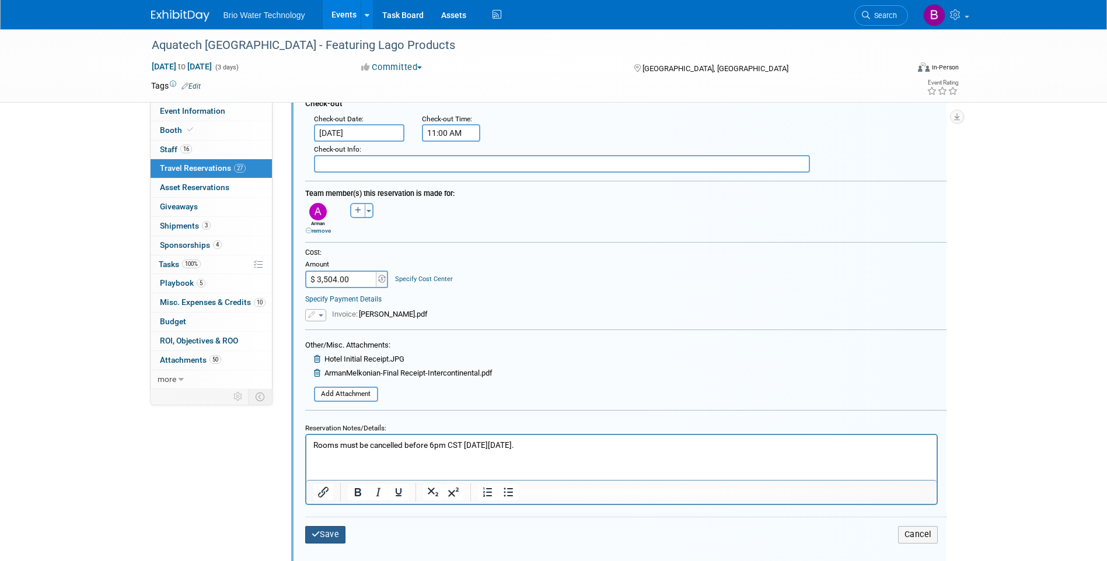
click at [342, 534] on button "Save" at bounding box center [325, 534] width 41 height 17
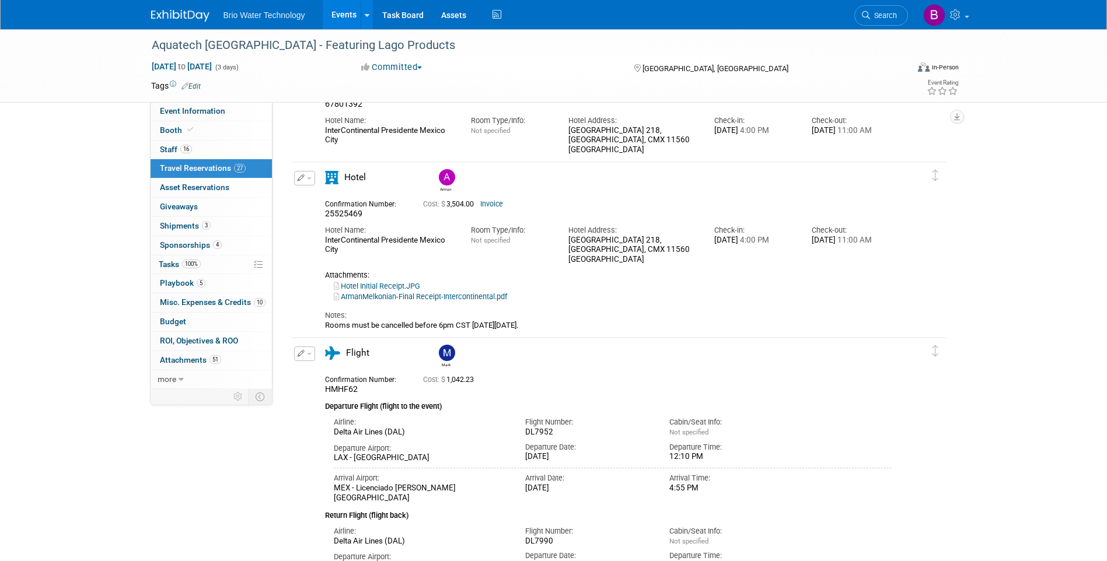
scroll to position [2313, 0]
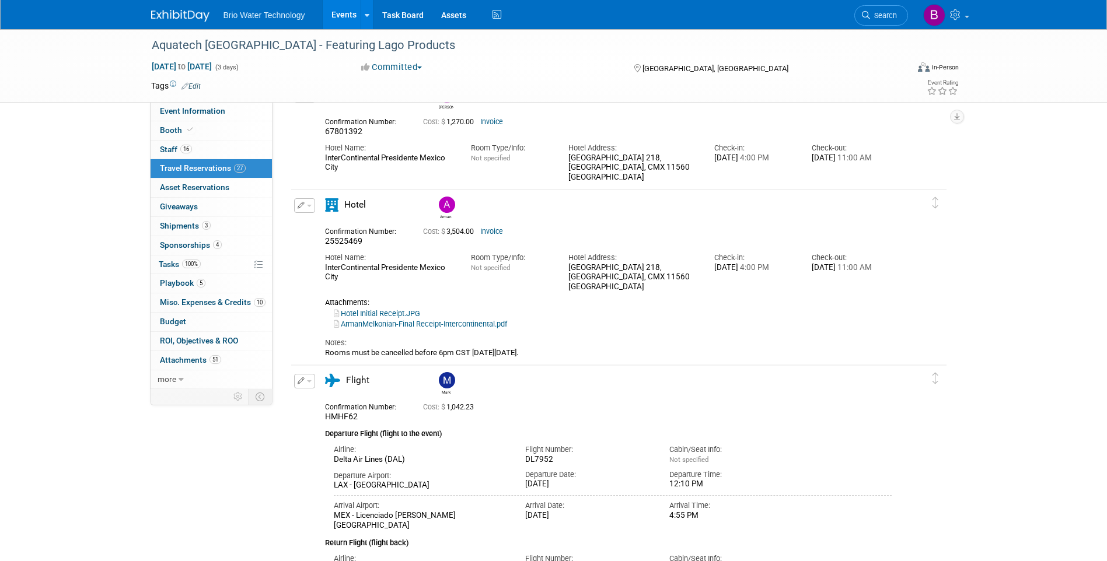
click at [365, 316] on link "Hotel Initial Receipt.JPG" at bounding box center [377, 313] width 86 height 9
click at [410, 324] on link "ArmanMelkonian-Final Receipt-Intercontinental.pdf" at bounding box center [420, 324] width 173 height 9
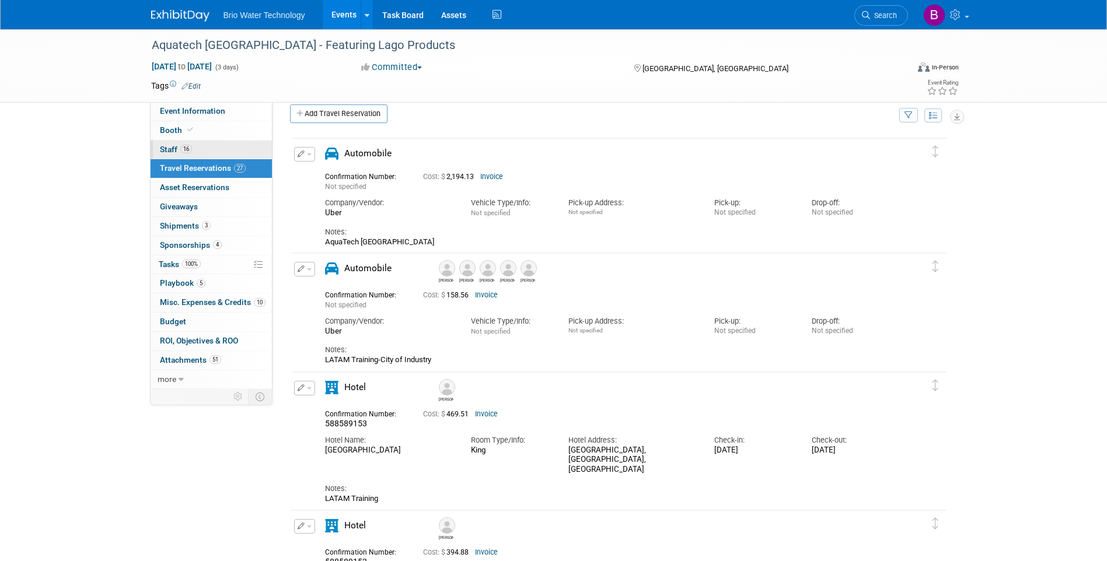
scroll to position [0, 0]
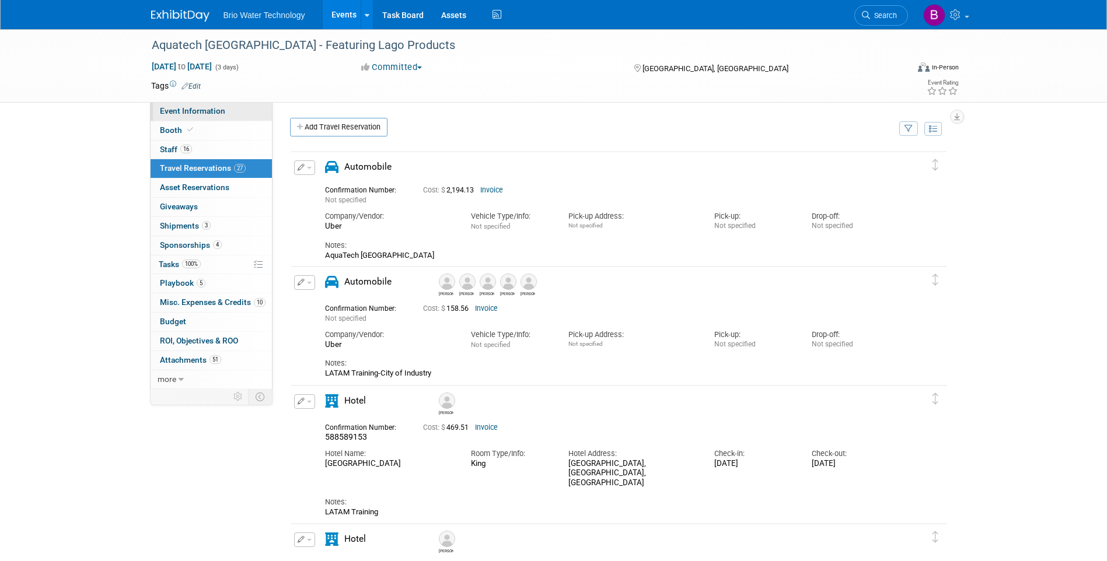
click at [177, 116] on link "Event Information" at bounding box center [211, 111] width 121 height 19
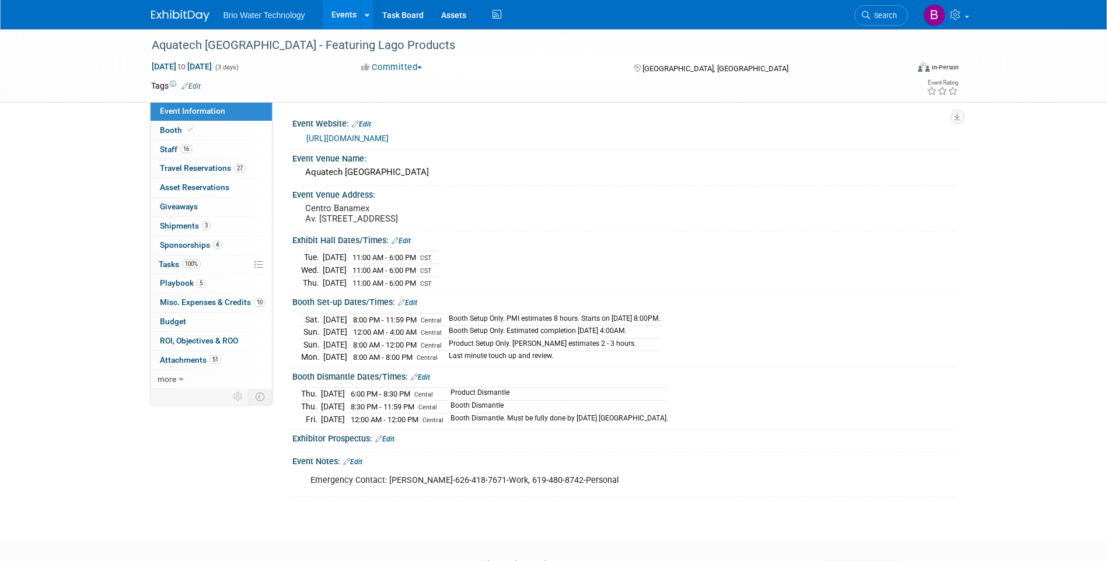
click at [356, 8] on link "Events" at bounding box center [344, 14] width 43 height 29
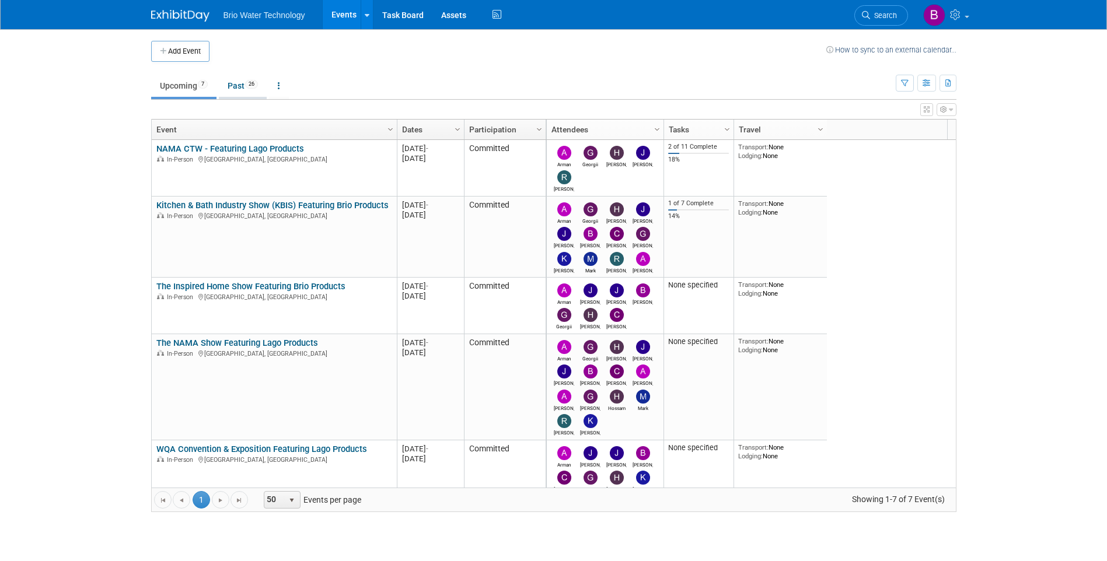
click at [239, 83] on link "Past 26" at bounding box center [243, 86] width 48 height 22
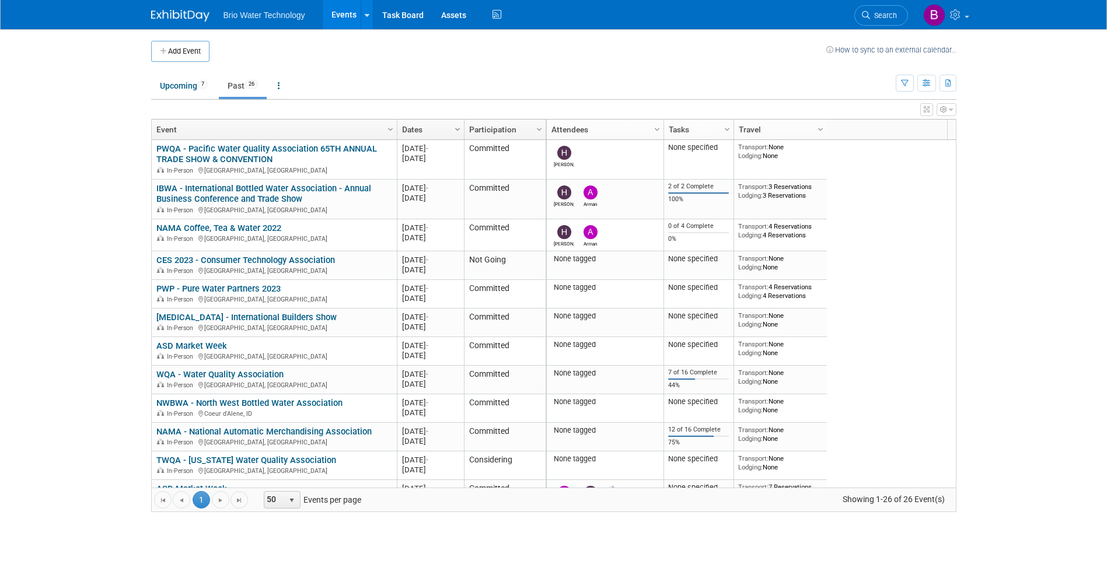
click at [460, 129] on span "Column Settings" at bounding box center [457, 129] width 9 height 9
click at [486, 164] on span "Sort Descending" at bounding box center [498, 165] width 93 height 18
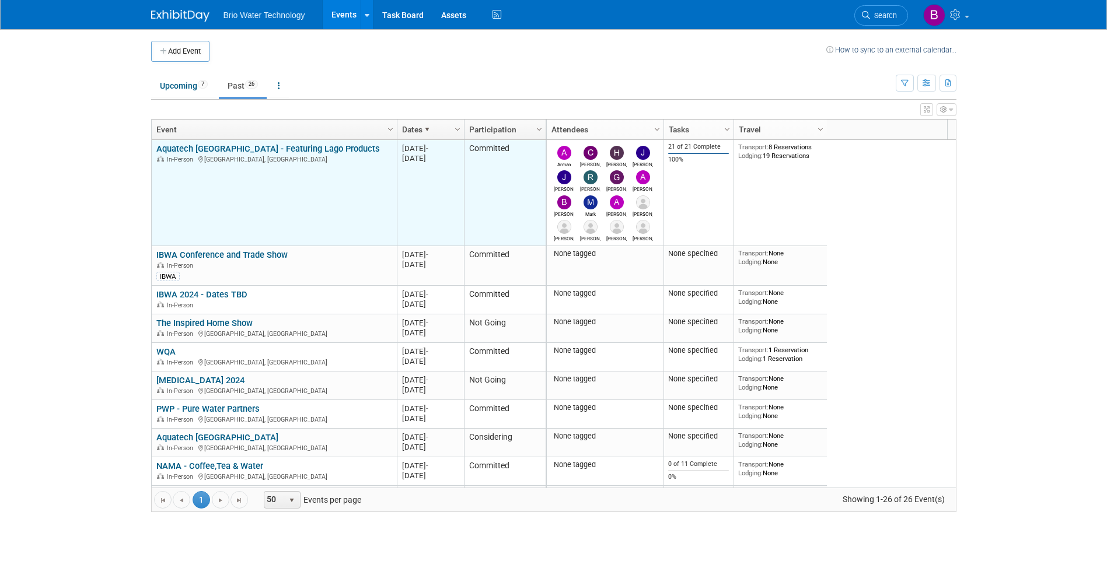
click at [252, 148] on link "Aquatech [GEOGRAPHIC_DATA] - Featuring Lago Products" at bounding box center [267, 149] width 223 height 11
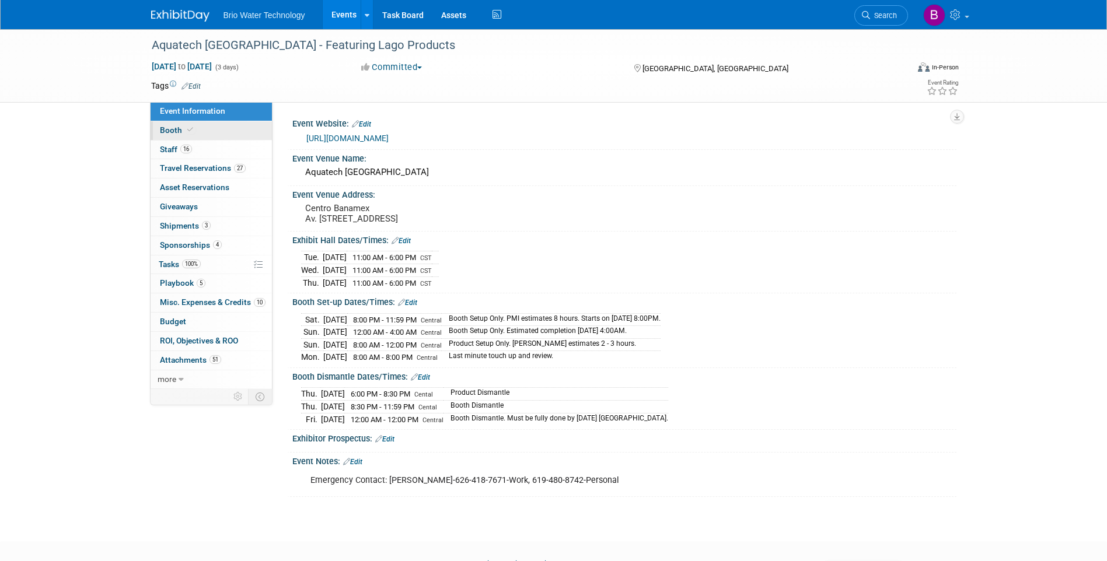
click at [183, 131] on span "Booth" at bounding box center [178, 129] width 36 height 9
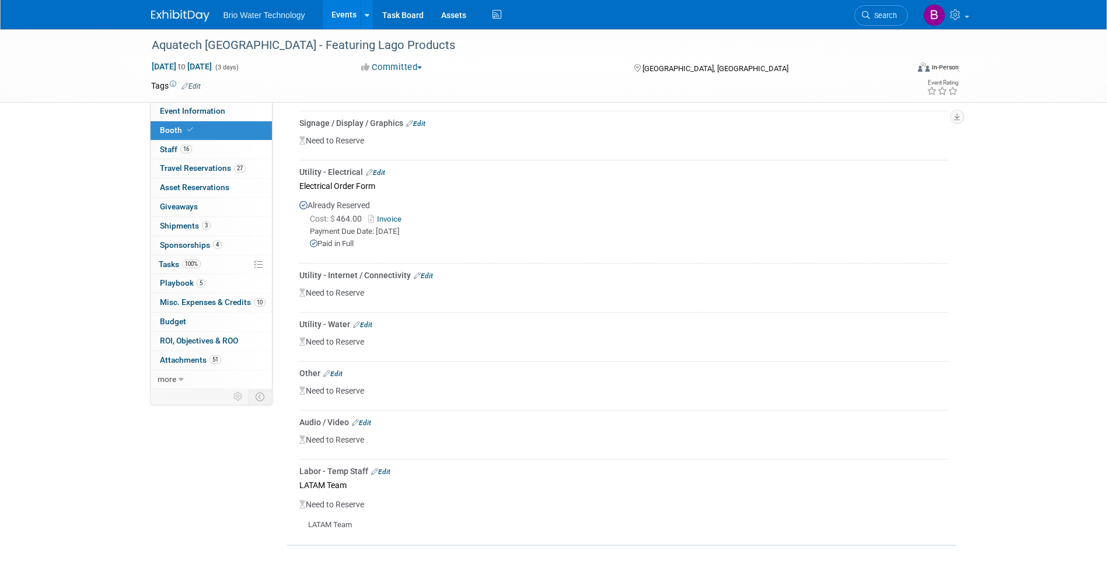
scroll to position [992, 0]
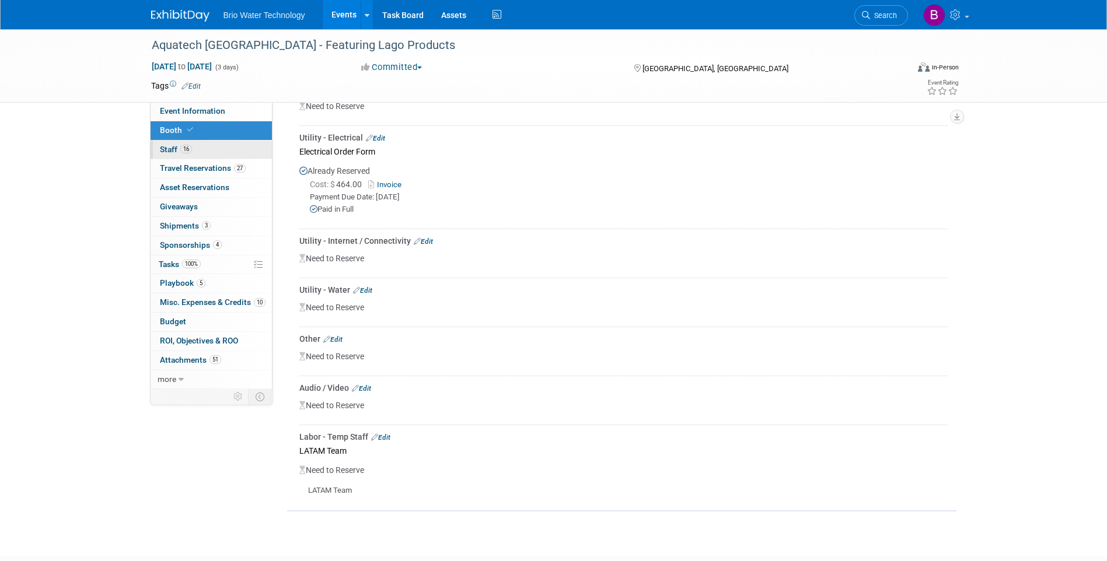
click at [161, 147] on span "Staff 16" at bounding box center [176, 149] width 32 height 9
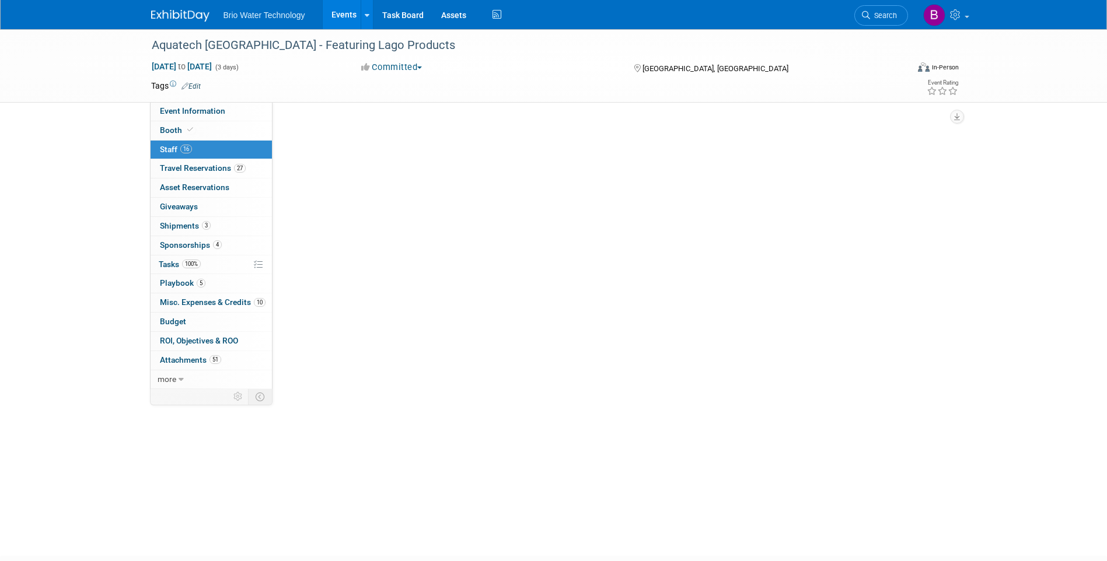
scroll to position [0, 0]
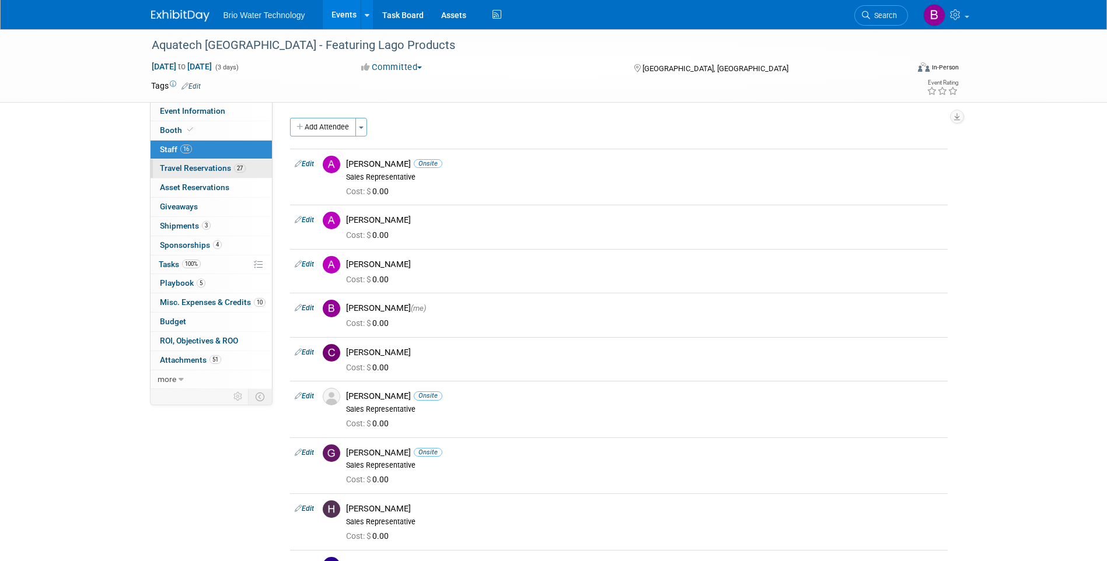
click at [163, 167] on span "Travel Reservations 27" at bounding box center [203, 167] width 86 height 9
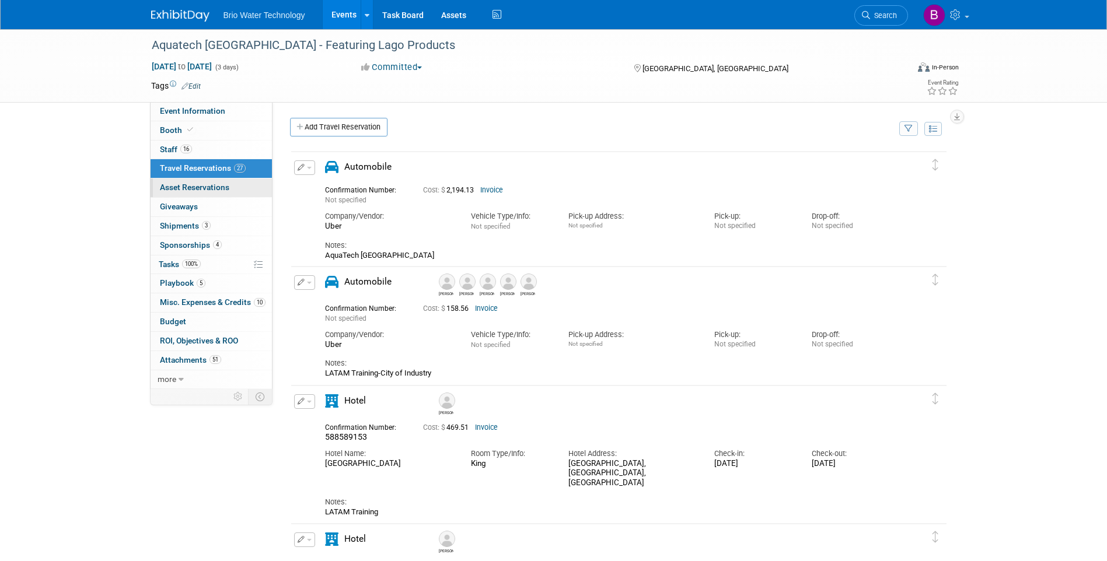
click at [183, 184] on span "Asset Reservations 0" at bounding box center [194, 187] width 69 height 9
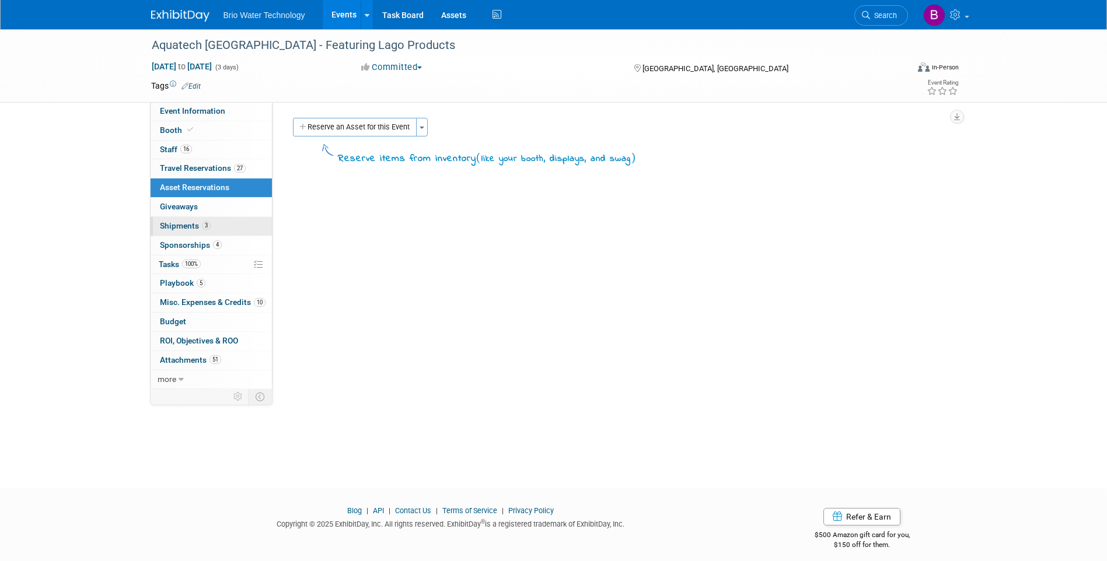
click at [176, 223] on span "Shipments 3" at bounding box center [185, 225] width 51 height 9
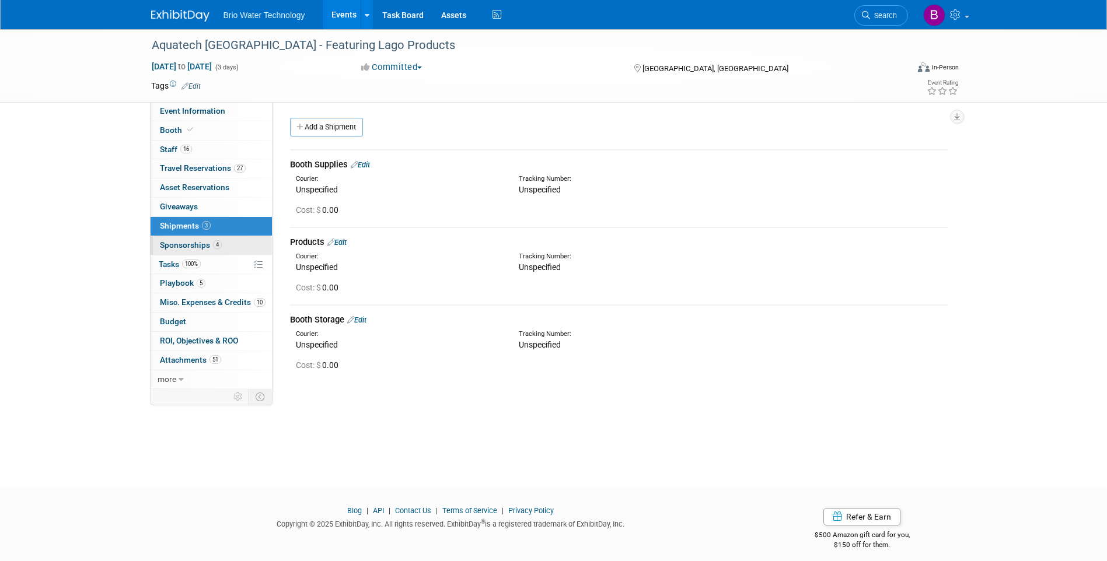
click at [185, 247] on span "Sponsorships 4" at bounding box center [191, 244] width 62 height 9
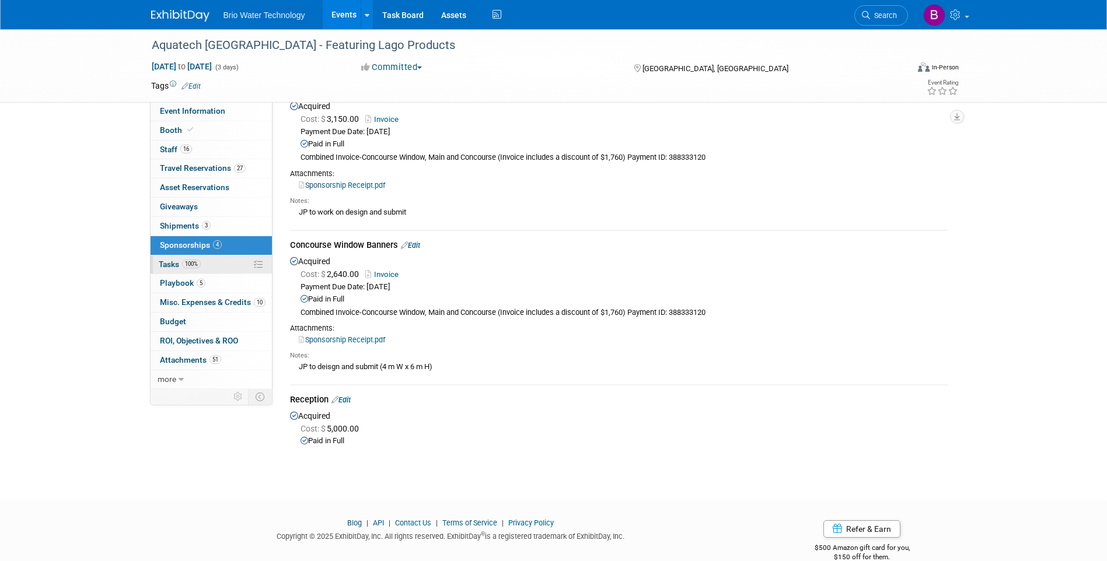
scroll to position [233, 0]
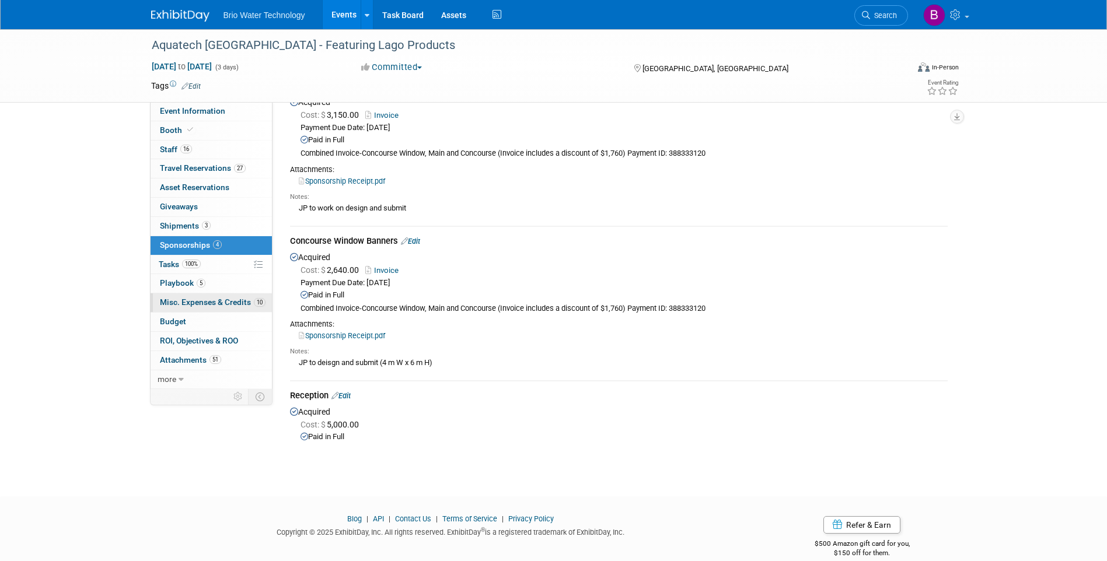
click at [169, 300] on span "Misc. Expenses & Credits 10" at bounding box center [213, 302] width 106 height 9
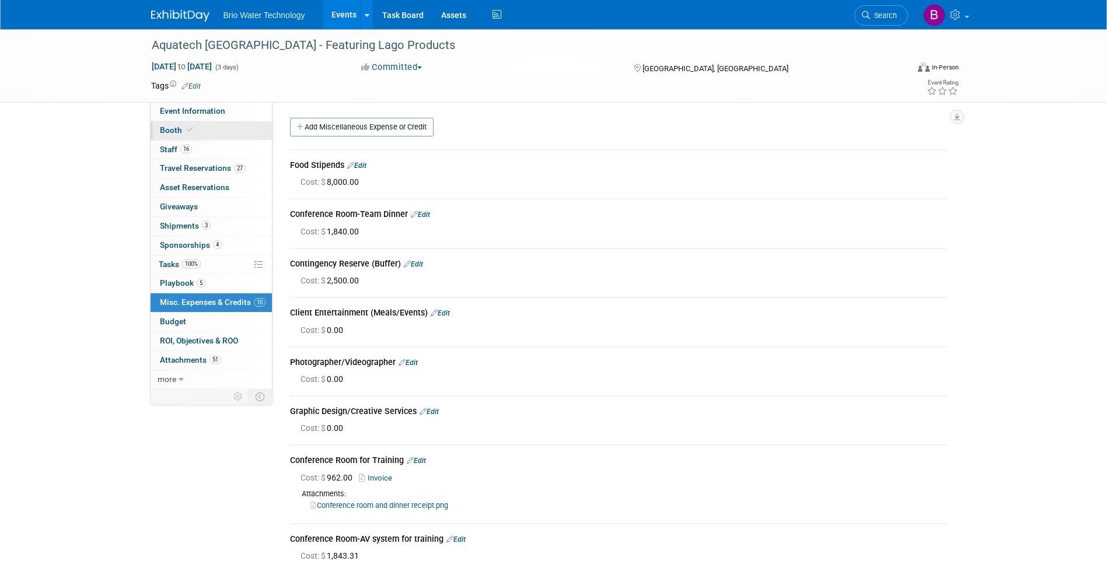
click at [176, 130] on span "Booth" at bounding box center [178, 129] width 36 height 9
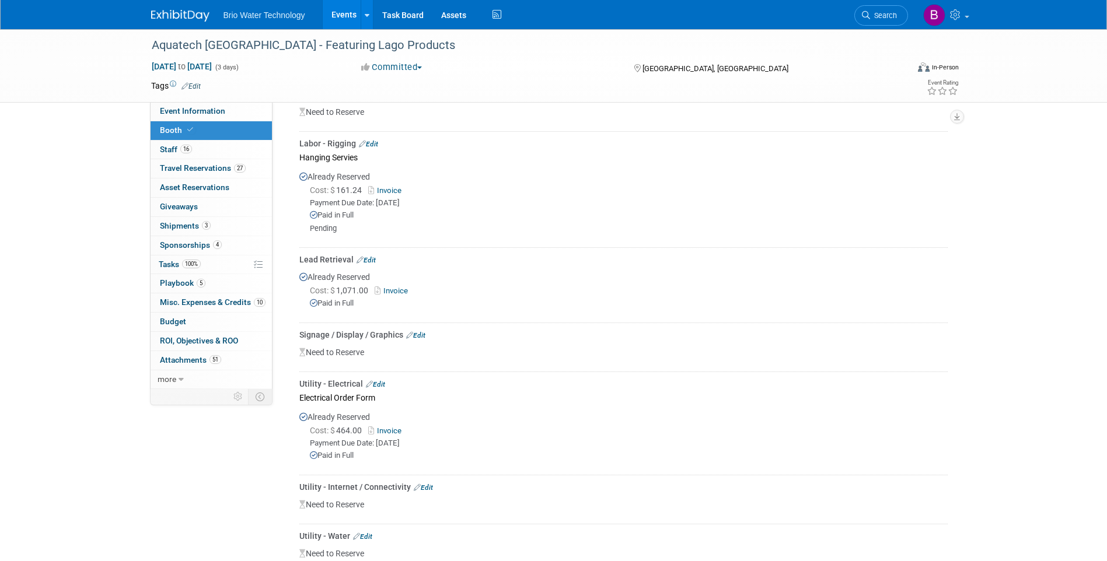
scroll to position [875, 0]
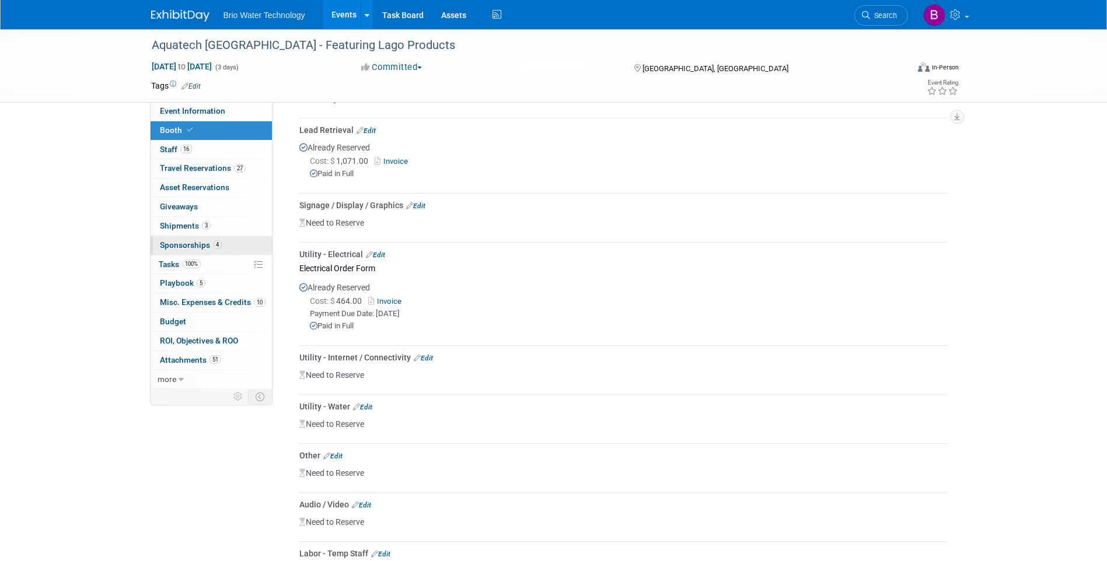
click at [173, 245] on span "Sponsorships 4" at bounding box center [191, 244] width 62 height 9
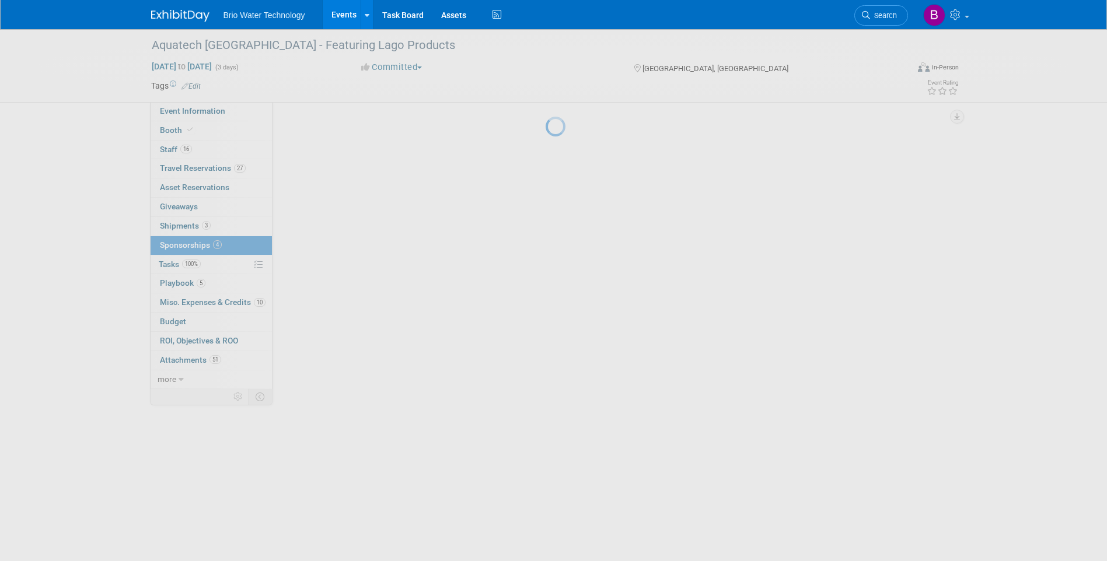
scroll to position [0, 0]
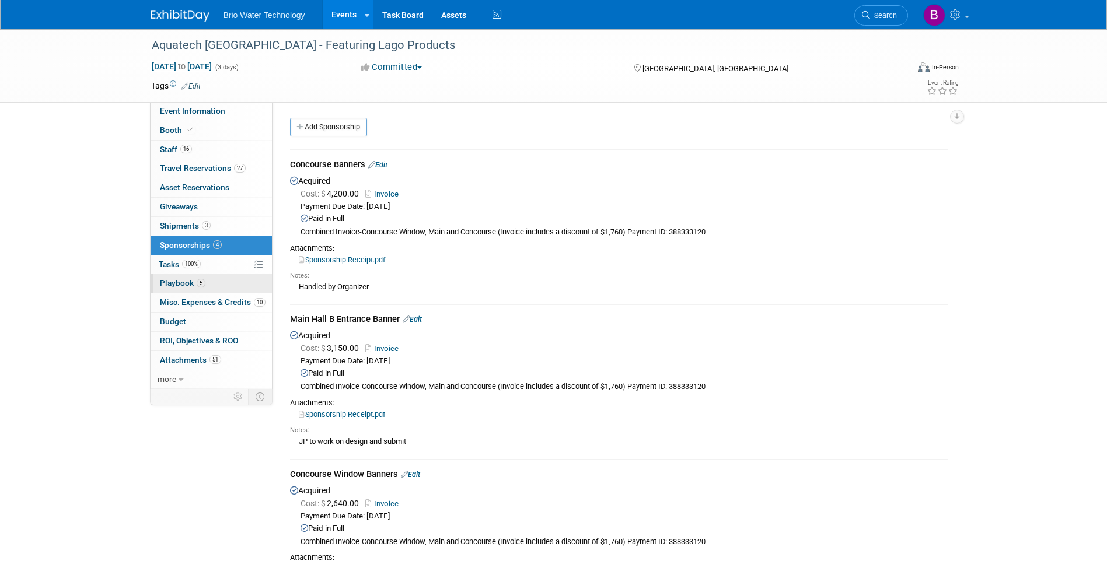
click at [204, 279] on span "Playbook 5" at bounding box center [183, 282] width 46 height 9
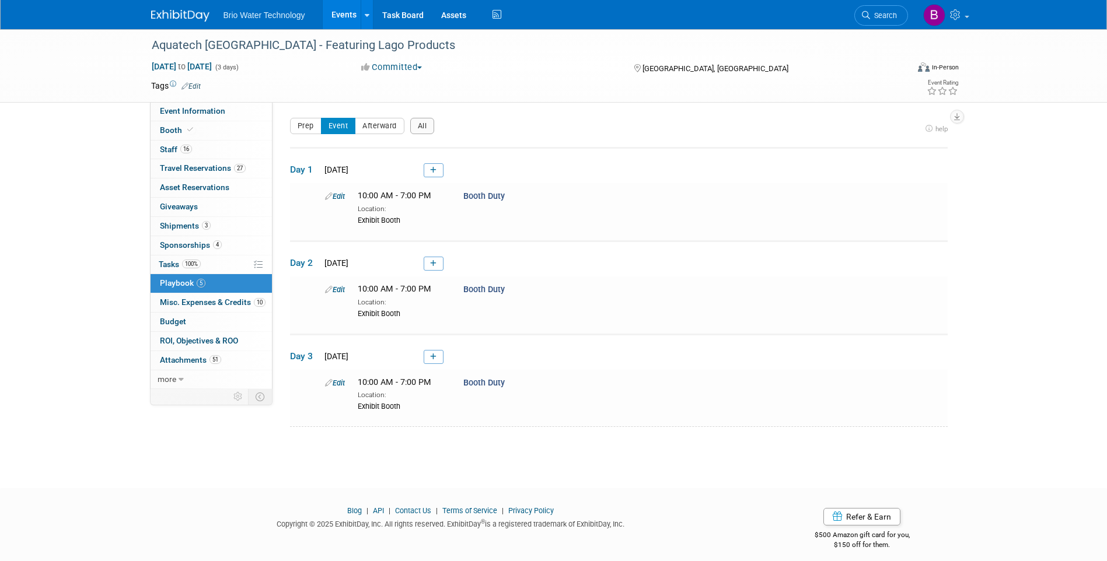
click at [188, 307] on link "10 Misc. Expenses & Credits 10" at bounding box center [211, 302] width 121 height 19
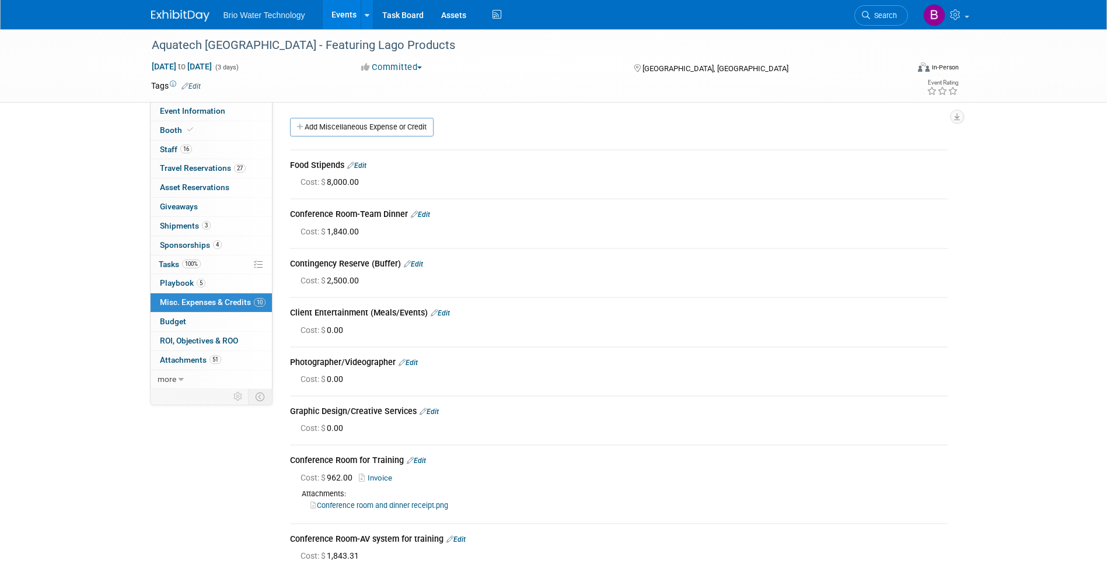
click at [338, 182] on span "Cost: $ 8,000.00" at bounding box center [331, 181] width 63 height 9
drag, startPoint x: 339, startPoint y: 182, endPoint x: 455, endPoint y: 180, distance: 116.1
click at [461, 184] on div "Cost: $ 8,000.00" at bounding box center [623, 182] width 647 height 12
click at [361, 167] on link "Edit" at bounding box center [356, 166] width 19 height 8
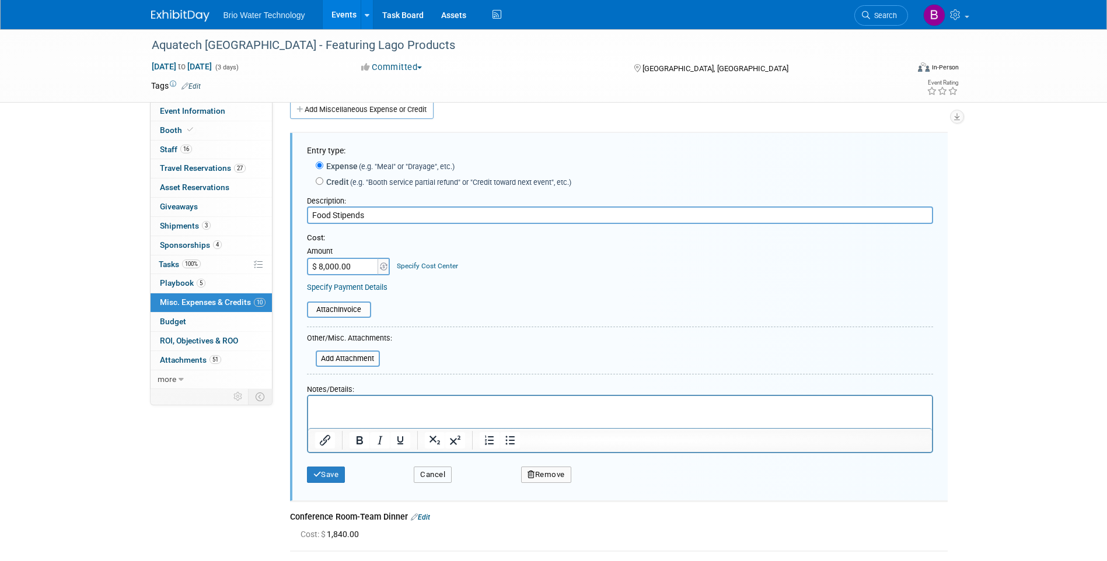
click at [424, 471] on button "Cancel" at bounding box center [433, 475] width 38 height 16
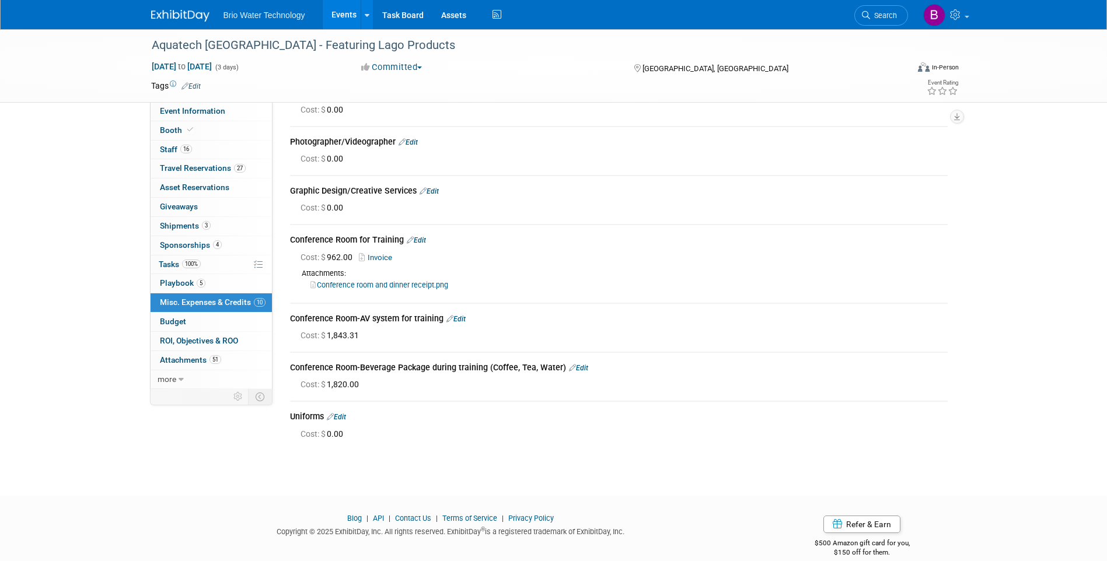
scroll to position [236, 0]
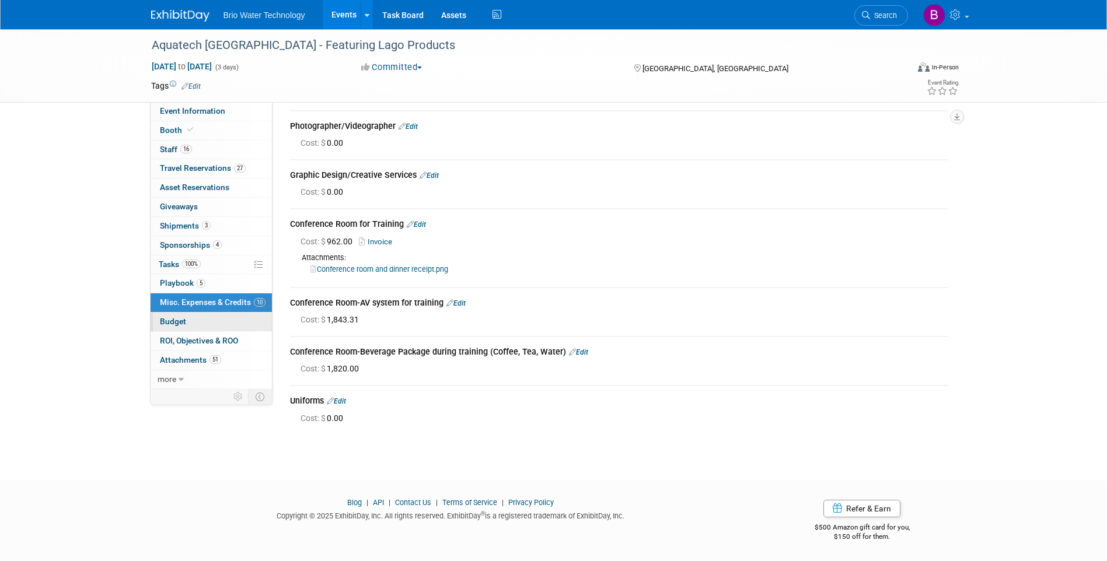
click at [171, 317] on span "Budget" at bounding box center [173, 321] width 26 height 9
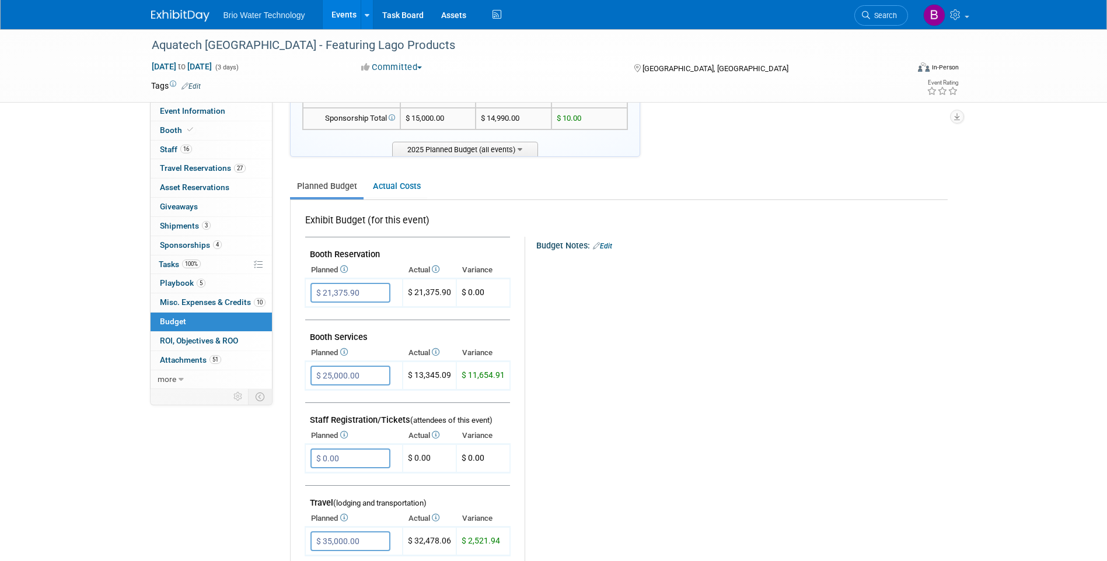
scroll to position [117, 0]
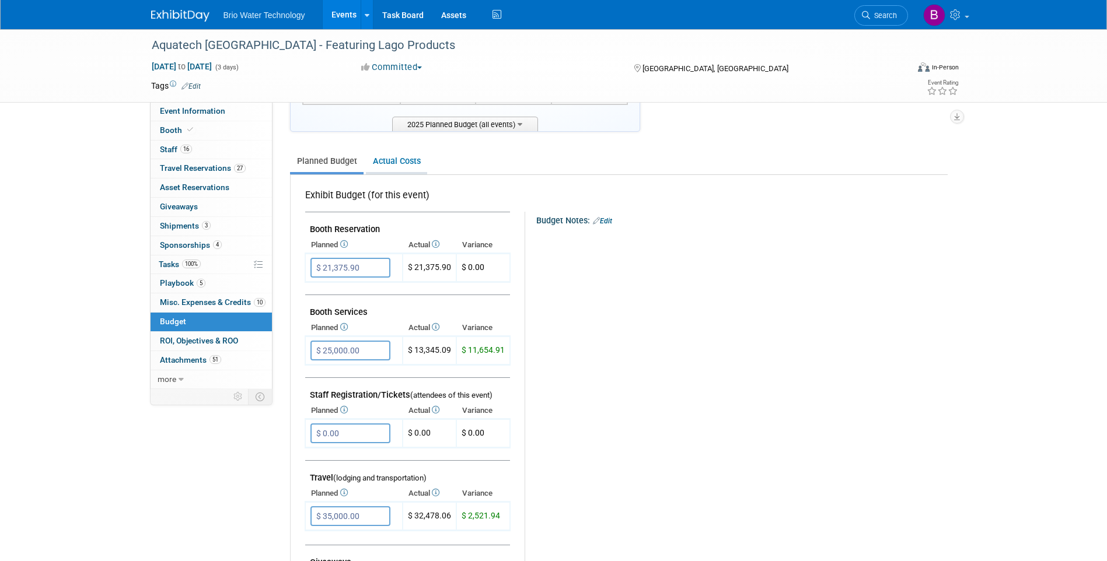
click at [393, 155] on link "Actual Costs" at bounding box center [396, 162] width 61 height 22
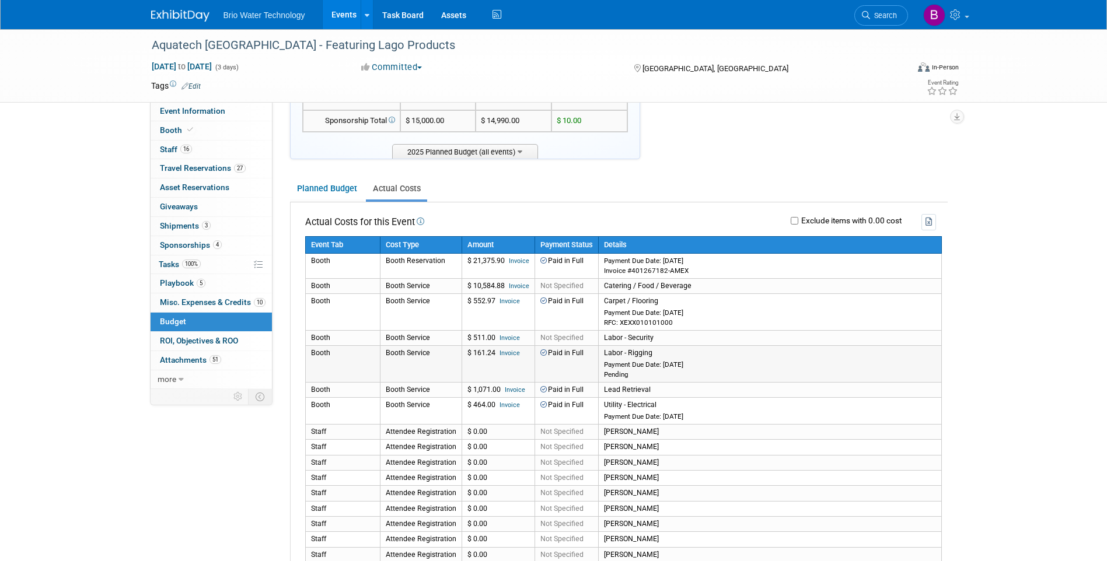
scroll to position [0, 0]
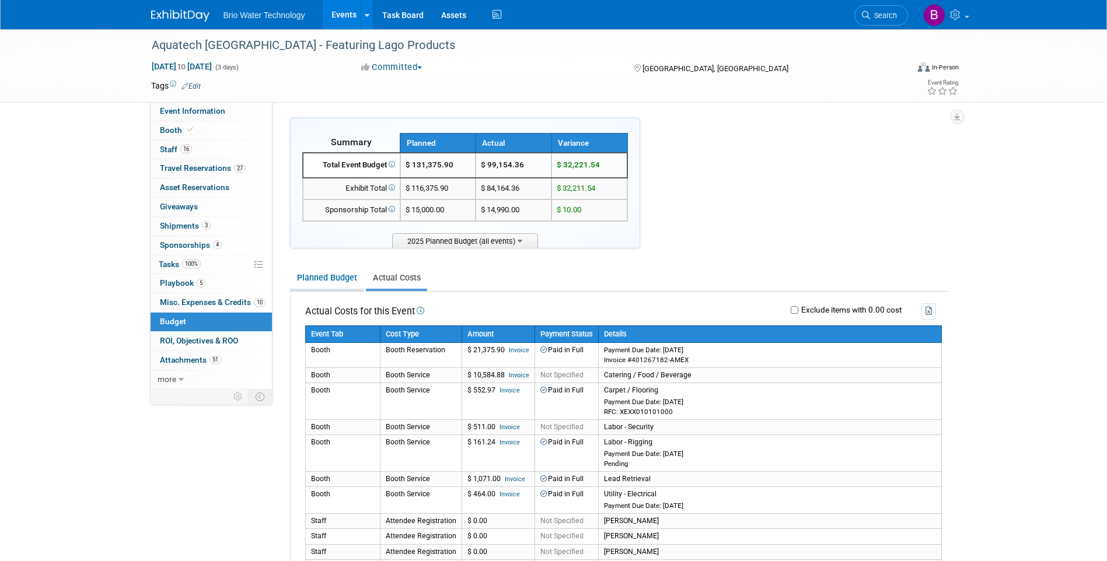
click at [314, 274] on link "Planned Budget" at bounding box center [327, 278] width 74 height 22
